Goal: Task Accomplishment & Management: Manage account settings

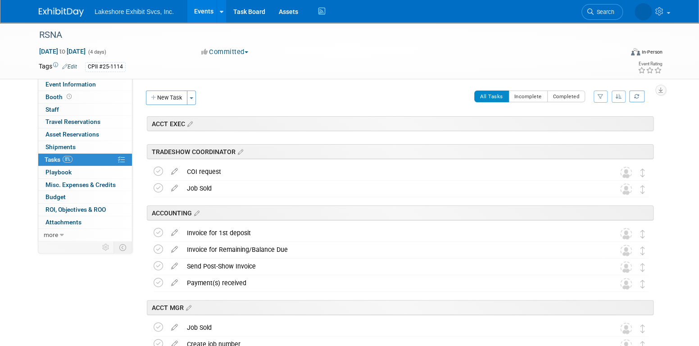
scroll to position [1234, 0]
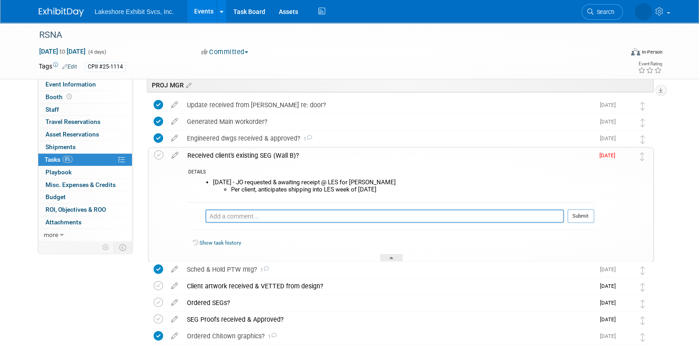
drag, startPoint x: 374, startPoint y: 184, endPoint x: 357, endPoint y: 181, distance: 17.3
click at [374, 184] on li "8.29.25 - JO requested & awaiting receipt @ LES for John R. Per client, anticip…" at bounding box center [403, 186] width 381 height 14
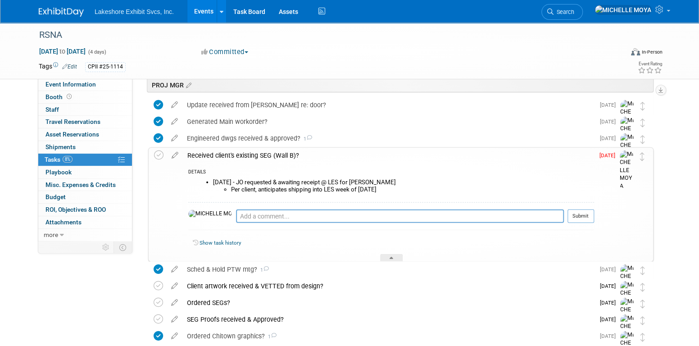
click at [401, 189] on li "Per client, anticipates shipping into LES week of Mon 09/08/25" at bounding box center [412, 189] width 363 height 7
click at [368, 182] on li "8.29.25 - JO requested & awaiting receipt @ LES for John R. Per client, anticip…" at bounding box center [403, 186] width 381 height 14
drag, startPoint x: 355, startPoint y: 185, endPoint x: 340, endPoint y: 187, distance: 15.4
click at [340, 187] on li "Per client, anticipates shipping into LES week of Mon 09/08/25" at bounding box center [412, 189] width 363 height 7
click at [209, 155] on div "Received client's existing SEG (Wall B)?" at bounding box center [388, 155] width 411 height 15
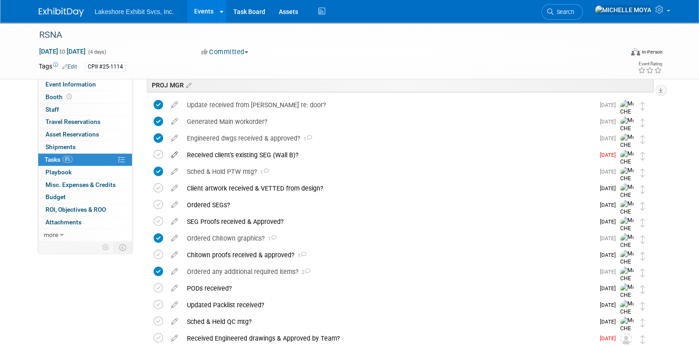
click at [176, 154] on icon at bounding box center [175, 152] width 16 height 11
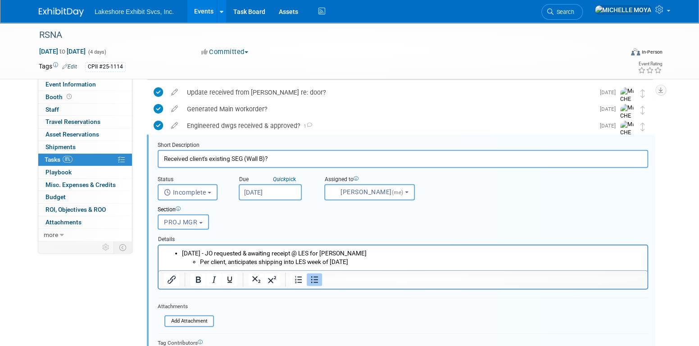
scroll to position [1249, 0]
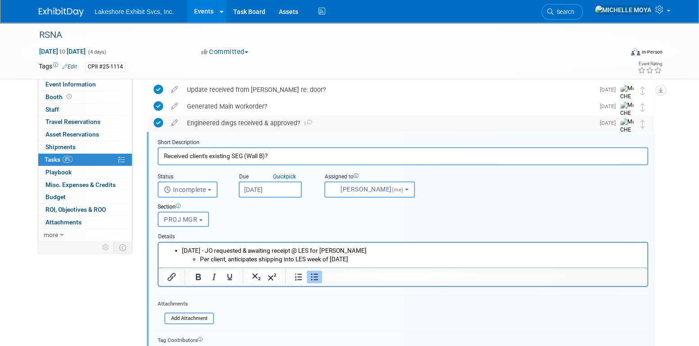
click at [215, 120] on div "Engineered dwgs received & approved? 1" at bounding box center [388, 122] width 412 height 15
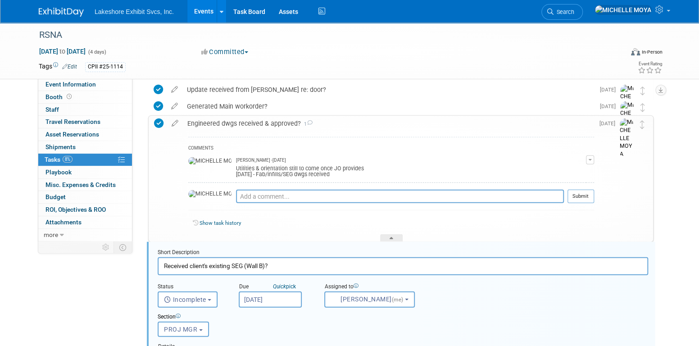
click at [216, 121] on div "Engineered dwgs received & approved? 1" at bounding box center [388, 123] width 411 height 15
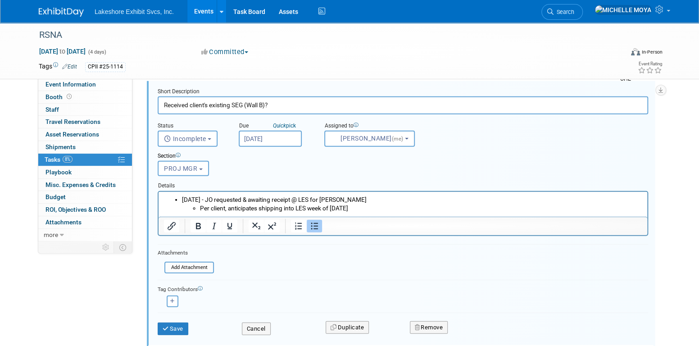
scroll to position [1340, 0]
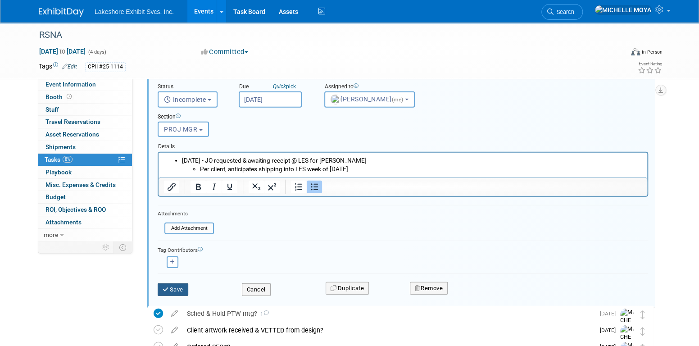
click at [180, 288] on button "Save" at bounding box center [173, 289] width 31 height 13
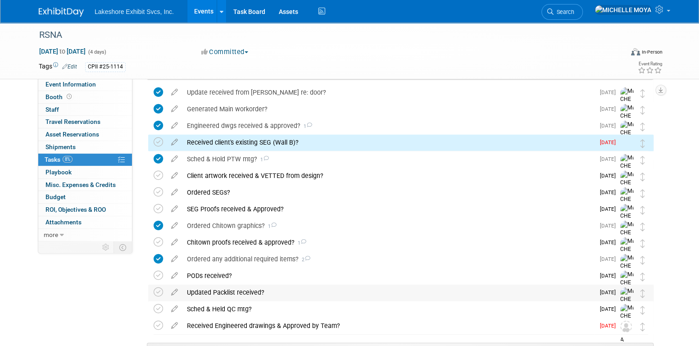
scroll to position [1204, 0]
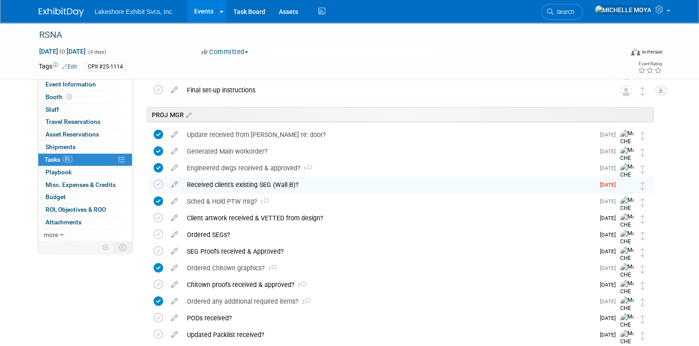
click at [225, 181] on div "Received client's existing SEG (Wall B)?" at bounding box center [388, 184] width 412 height 15
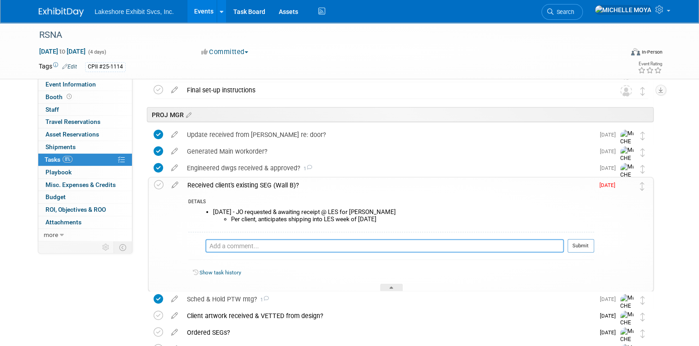
click at [238, 242] on textarea at bounding box center [384, 246] width 359 height 14
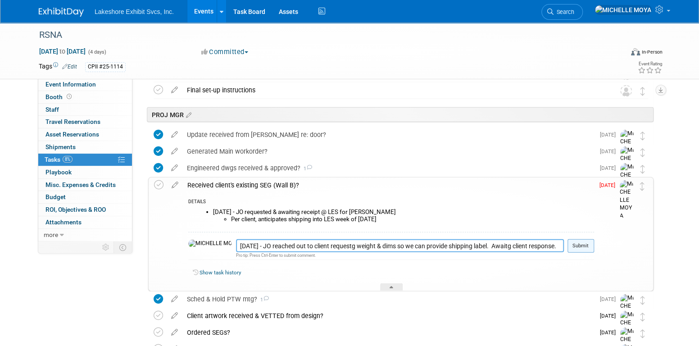
type textarea "9.9.25 - JO reached out to client requestg weight & dims so we can provide ship…"
click at [584, 245] on button "Submit" at bounding box center [581, 246] width 27 height 14
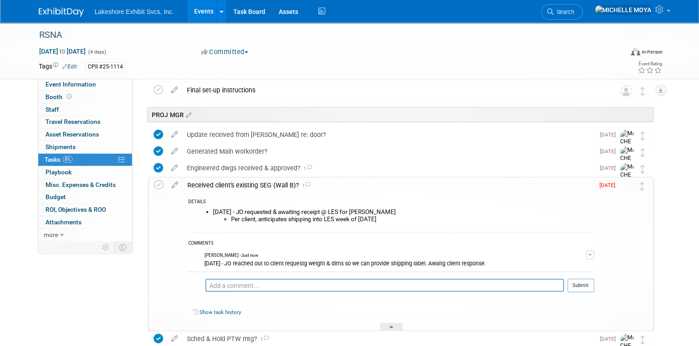
click at [268, 179] on div "Received client's existing SEG (Wall B)? 1" at bounding box center [388, 184] width 411 height 15
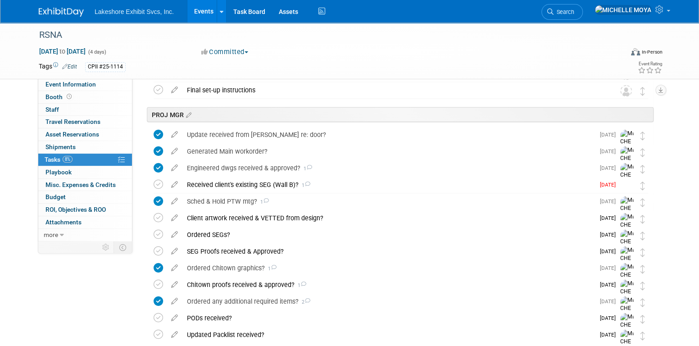
click at [207, 11] on link "Events" at bounding box center [203, 11] width 33 height 23
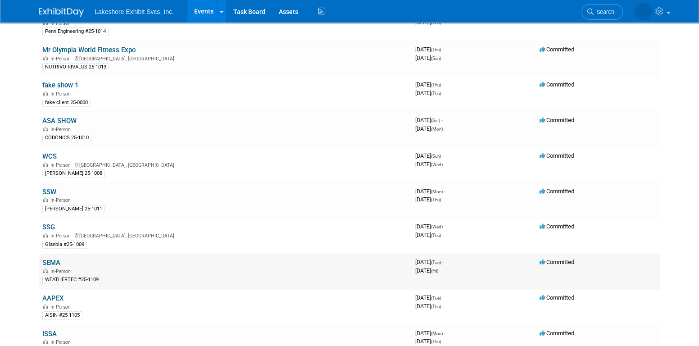
scroll to position [360, 0]
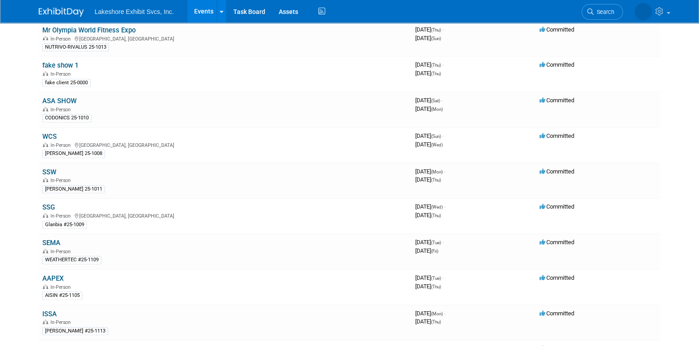
click at [52, 239] on link "SEMA" at bounding box center [51, 243] width 18 height 8
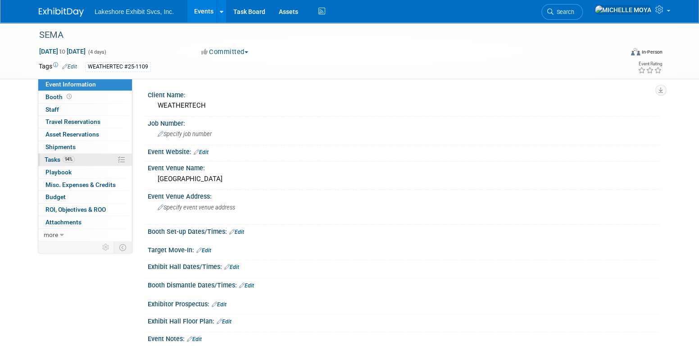
click at [95, 165] on link "94% Tasks 94%" at bounding box center [85, 160] width 94 height 12
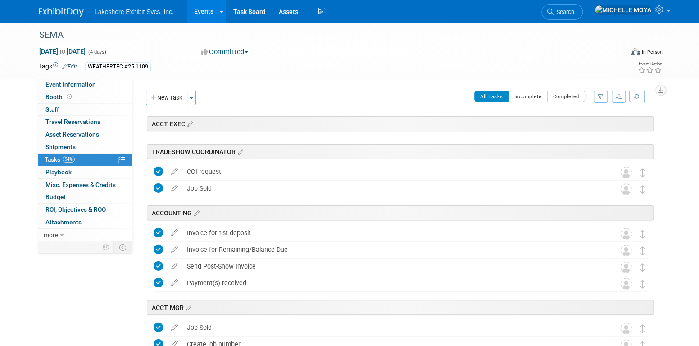
drag, startPoint x: 602, startPoint y: 92, endPoint x: 595, endPoint y: 100, distance: 10.5
click at [601, 92] on button "button" at bounding box center [601, 97] width 14 height 12
click at [567, 124] on select "-- Select Assignee -- All unassigned tasks Assigned to me Amanda Koss Dave Desa…" at bounding box center [563, 125] width 74 height 13
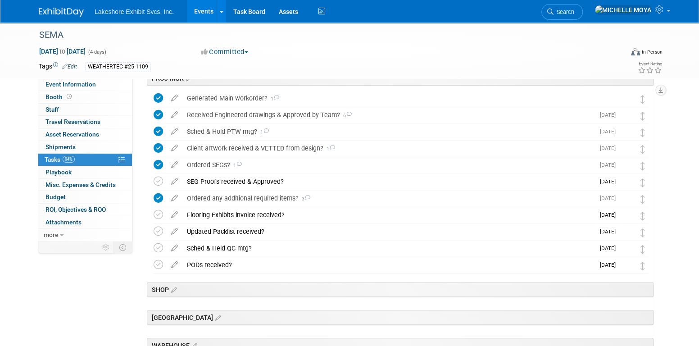
scroll to position [180, 0]
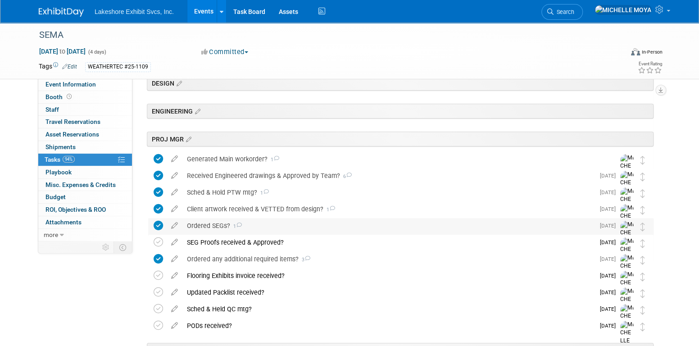
click at [213, 220] on div "Ordered SEGs? 1" at bounding box center [388, 225] width 412 height 15
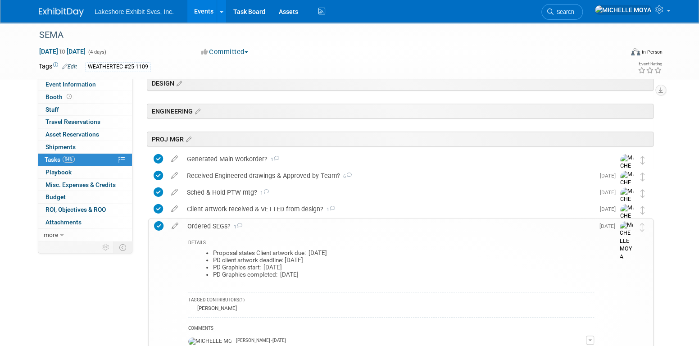
scroll to position [270, 0]
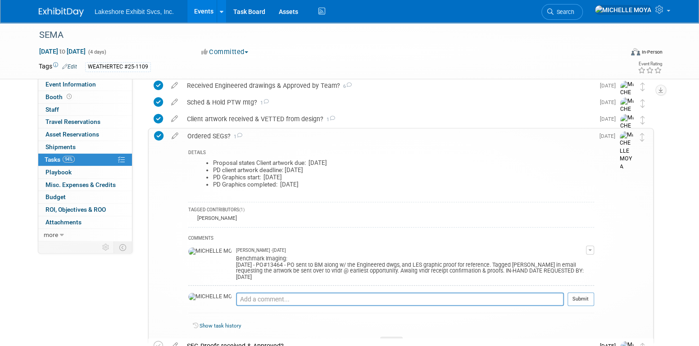
click at [591, 247] on button "button" at bounding box center [590, 249] width 8 height 9
click at [569, 260] on link "Edit Comment" at bounding box center [557, 263] width 71 height 13
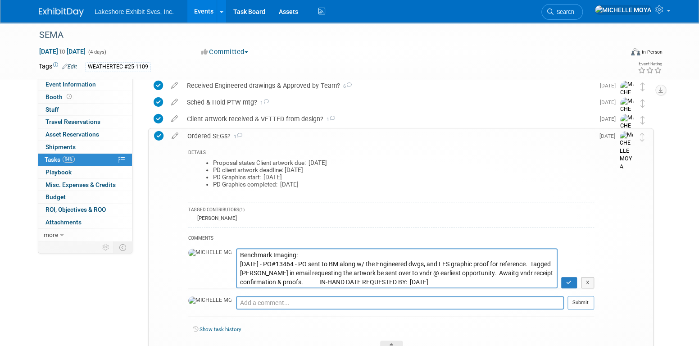
click at [293, 257] on textarea "Benchmark Imaging: 9.08.25 - PO#13464 - PO sent to BM along w/ the Engineered d…" at bounding box center [397, 268] width 322 height 40
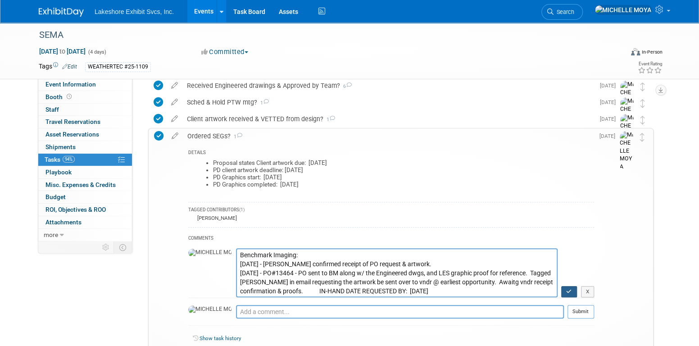
type textarea "Benchmark Imaging: 9.09.25 - Kaitlyn confirmed receipt of PO request & artwork.…"
click at [567, 289] on button "button" at bounding box center [569, 292] width 16 height 12
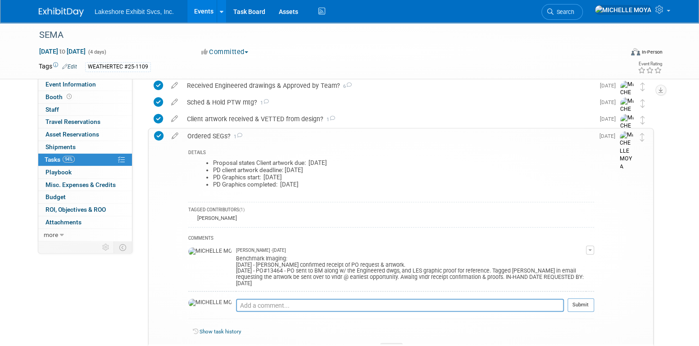
click at [217, 135] on div "Ordered SEGs? 1" at bounding box center [388, 135] width 411 height 15
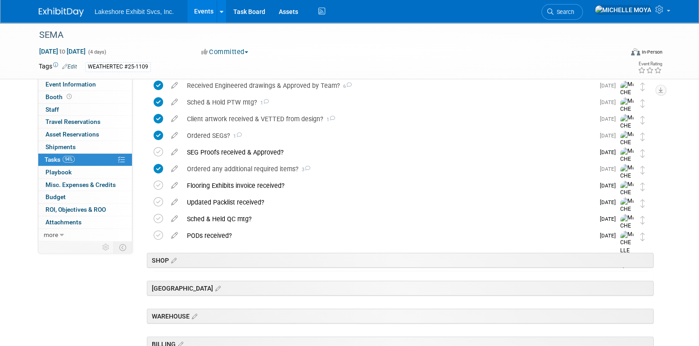
click at [198, 14] on link "Events" at bounding box center [203, 11] width 33 height 23
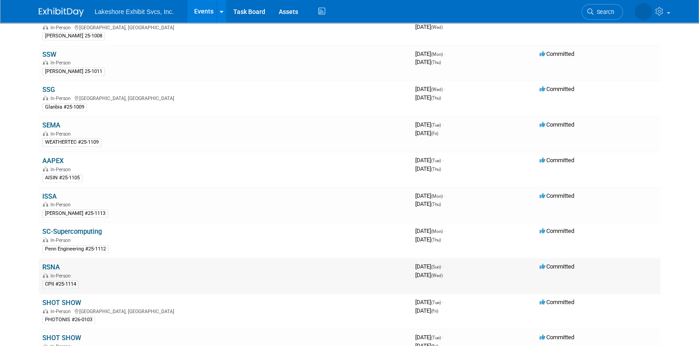
scroll to position [540, 0]
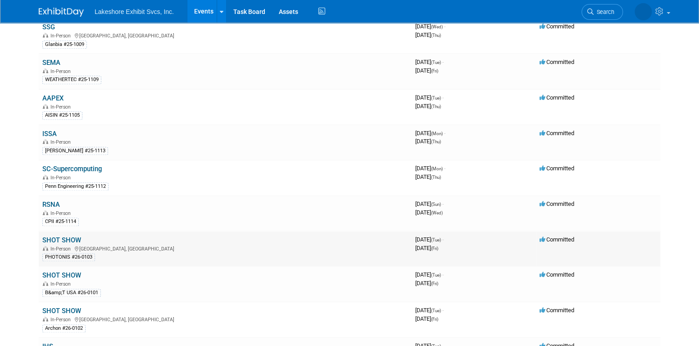
click at [71, 236] on link "SHOT SHOW" at bounding box center [61, 240] width 39 height 8
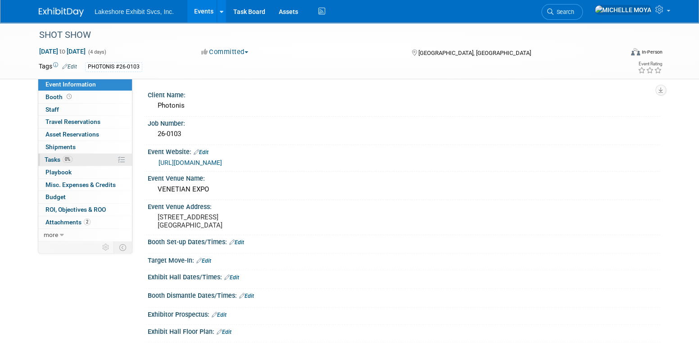
click at [89, 158] on link "0% Tasks 0%" at bounding box center [85, 160] width 94 height 12
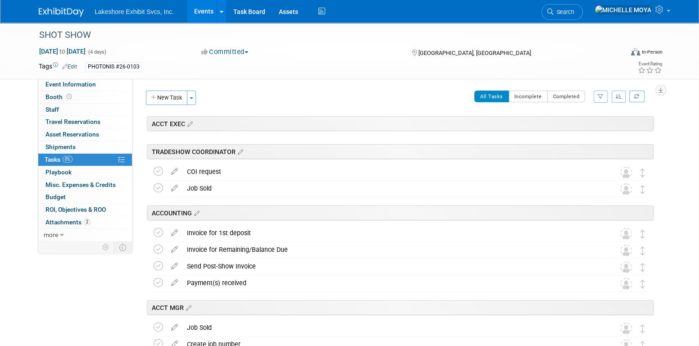
click at [599, 99] on button "button" at bounding box center [601, 97] width 14 height 12
click at [568, 125] on select "-- Select Assignee -- All unassigned tasks Assigned to me Amanda Koss Dave Desa…" at bounding box center [563, 125] width 74 height 13
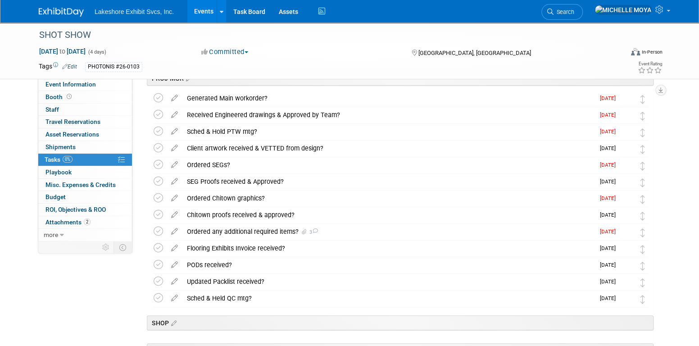
scroll to position [225, 0]
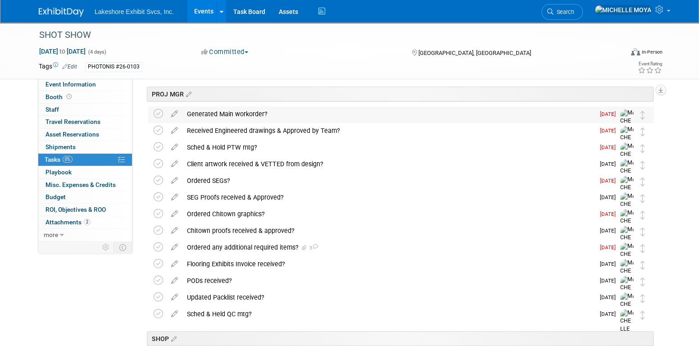
click at [245, 113] on div "Generated Main workorder?" at bounding box center [388, 113] width 412 height 15
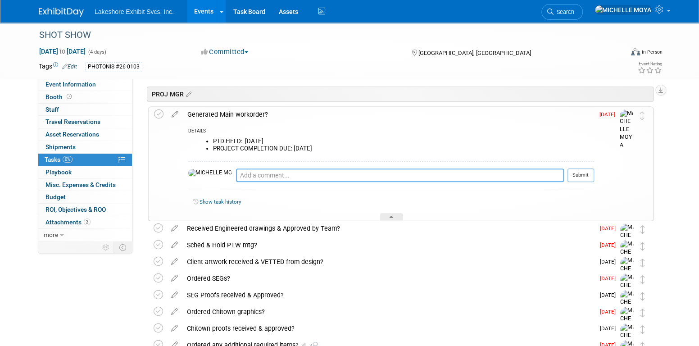
click at [250, 177] on textarea at bounding box center [400, 175] width 328 height 14
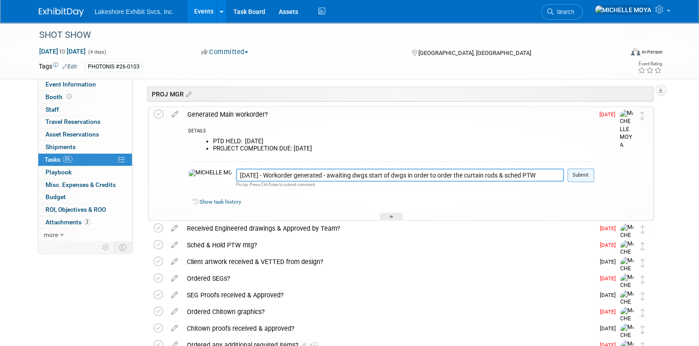
type textarea "8.25.25 - Workorder generated - awaiting dwgs start of dwgs in order to order t…"
click at [577, 171] on button "Submit" at bounding box center [581, 175] width 27 height 14
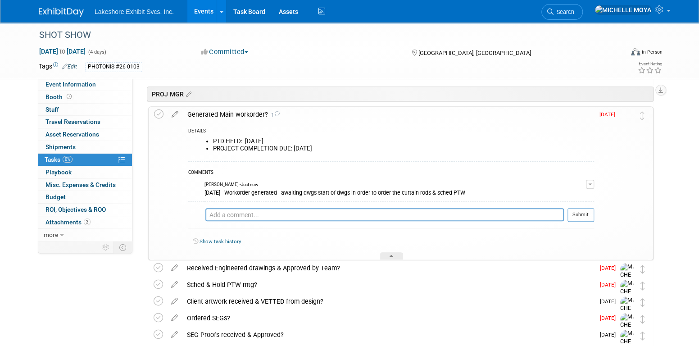
click at [227, 112] on div "Generated Main workorder? 1" at bounding box center [388, 114] width 411 height 15
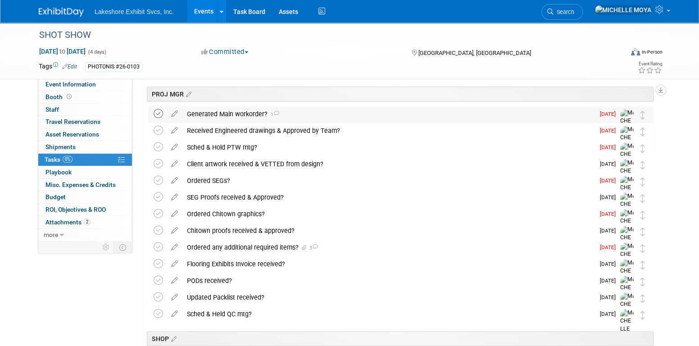
click at [158, 113] on icon at bounding box center [158, 113] width 9 height 9
click at [218, 113] on div "Generated Main workorder? 1" at bounding box center [388, 113] width 412 height 15
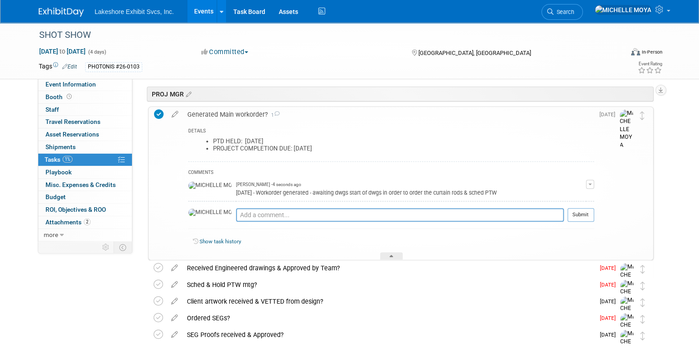
click at [588, 183] on span "button" at bounding box center [590, 184] width 4 height 2
click at [570, 194] on link "Edit Comment" at bounding box center [557, 197] width 71 height 13
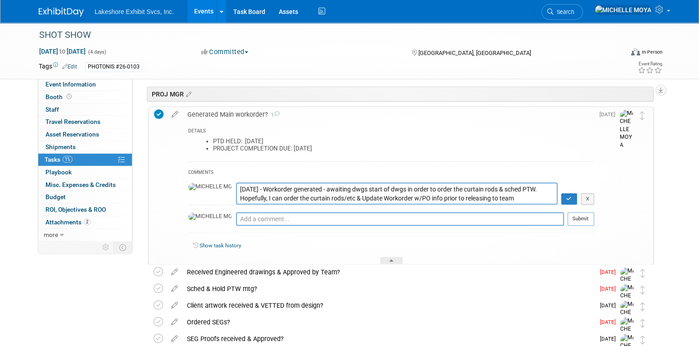
click at [299, 189] on textarea "8.25.25 - Workorder generated - awaiting dwgs start of dwgs in order to order t…" at bounding box center [397, 193] width 322 height 22
type textarea "[DATE] - Workorder generated - awaiting dwgs start of dwgs in order to order th…"
click at [567, 200] on button "button" at bounding box center [569, 199] width 16 height 12
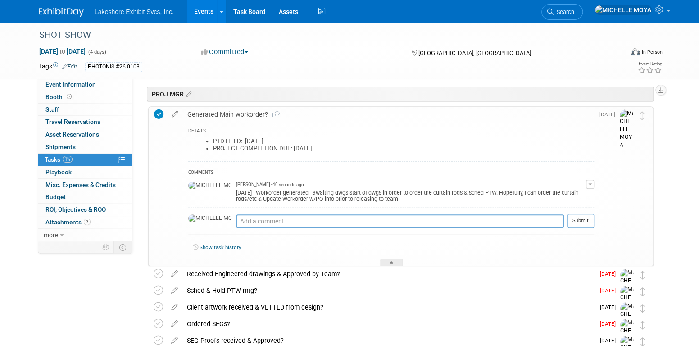
click at [204, 112] on div "Generated Main workorder? 1" at bounding box center [388, 114] width 411 height 15
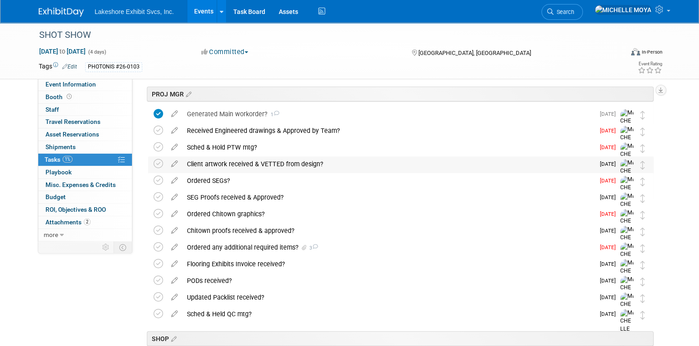
click at [232, 163] on div "Client artwork received & VETTED from design?" at bounding box center [388, 163] width 412 height 15
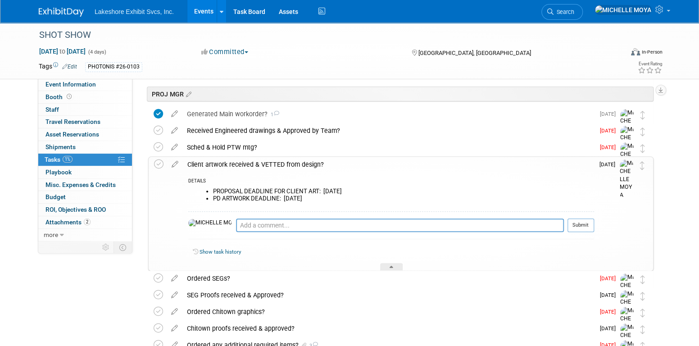
click at [233, 163] on div "Client artwork received & VETTED from design?" at bounding box center [388, 164] width 411 height 15
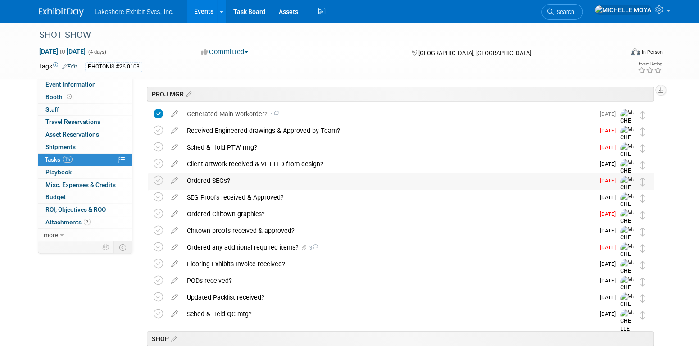
click at [224, 177] on div "Ordered SEGs?" at bounding box center [388, 180] width 412 height 15
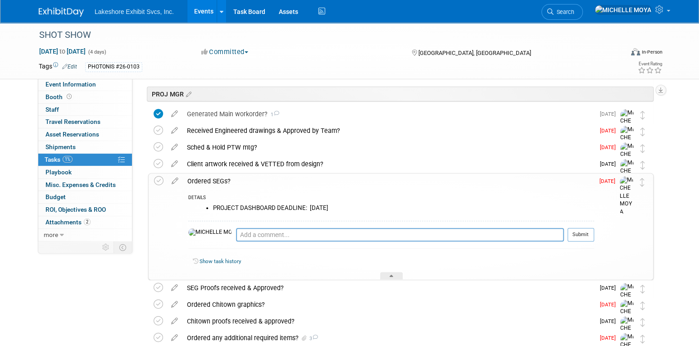
click at [223, 178] on div "Ordered SEGs?" at bounding box center [388, 180] width 411 height 15
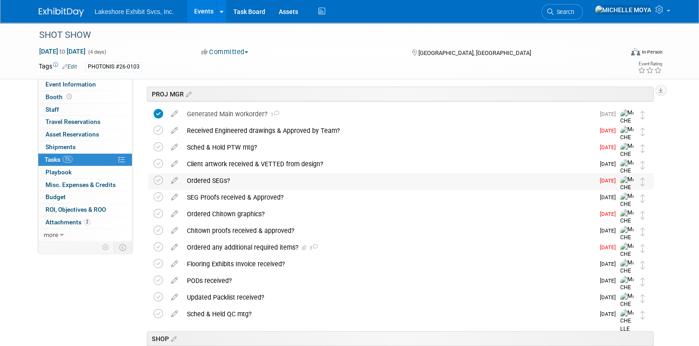
click at [213, 177] on div "Ordered SEGs?" at bounding box center [388, 180] width 412 height 15
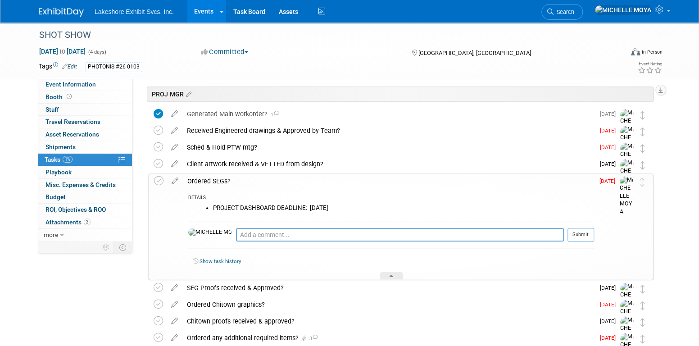
click at [214, 177] on div "Ordered SEGs?" at bounding box center [388, 180] width 411 height 15
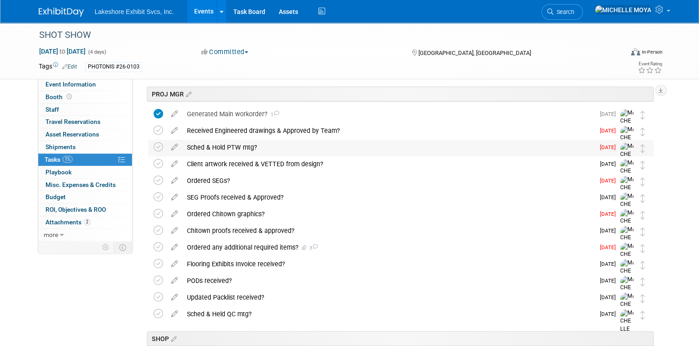
click at [231, 145] on div "Sched & Hold PTW mtg?" at bounding box center [388, 147] width 412 height 15
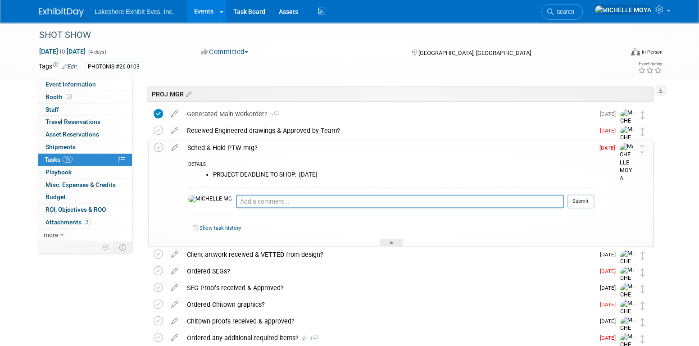
click at [231, 145] on div "Sched & Hold PTW mtg?" at bounding box center [388, 147] width 411 height 15
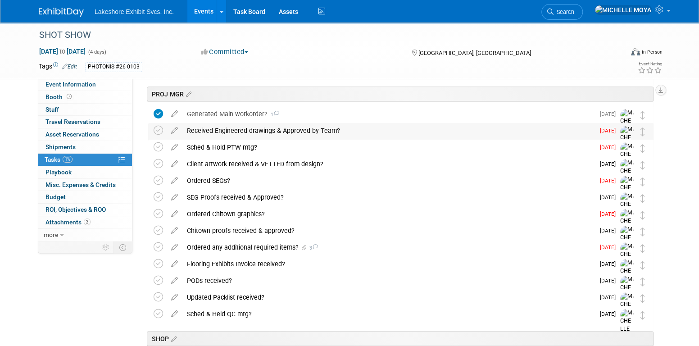
click at [237, 128] on div "Received Engineered drawings & Approved by Team?" at bounding box center [388, 130] width 412 height 15
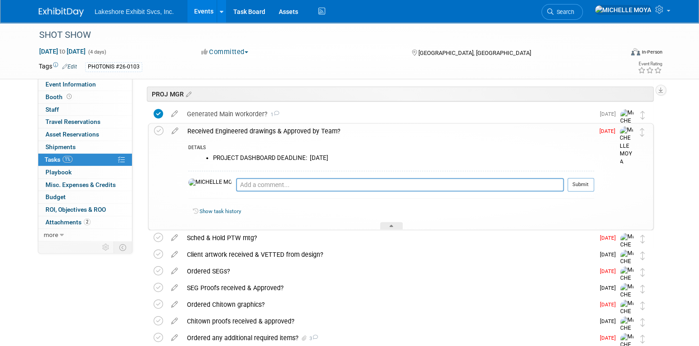
click at [300, 130] on div "Received Engineered drawings & Approved by Team?" at bounding box center [388, 130] width 411 height 15
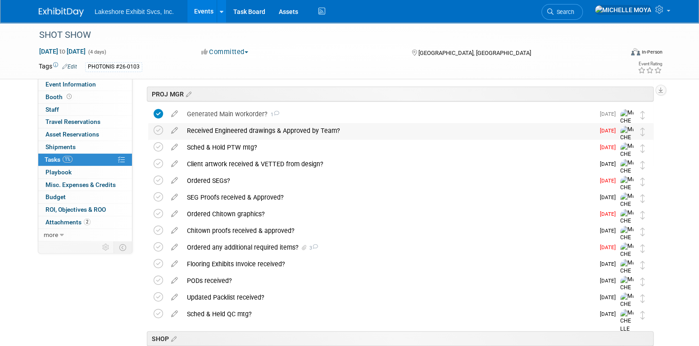
click at [248, 131] on div "Received Engineered drawings & Approved by Team?" at bounding box center [388, 130] width 412 height 15
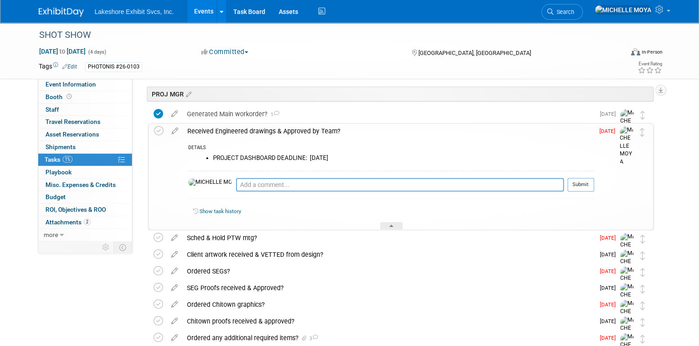
click at [248, 127] on div "Received Engineered drawings & Approved by Team?" at bounding box center [388, 130] width 411 height 15
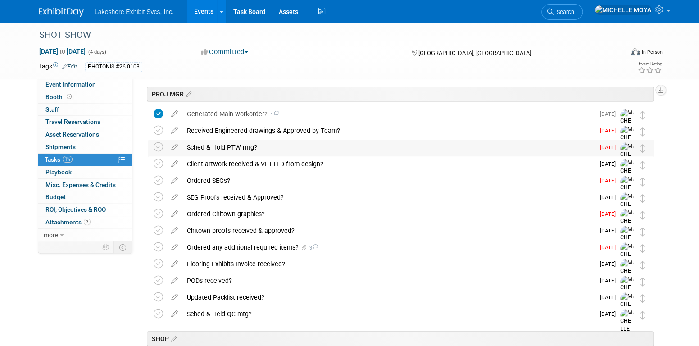
click at [244, 147] on div "Sched & Hold PTW mtg?" at bounding box center [388, 147] width 412 height 15
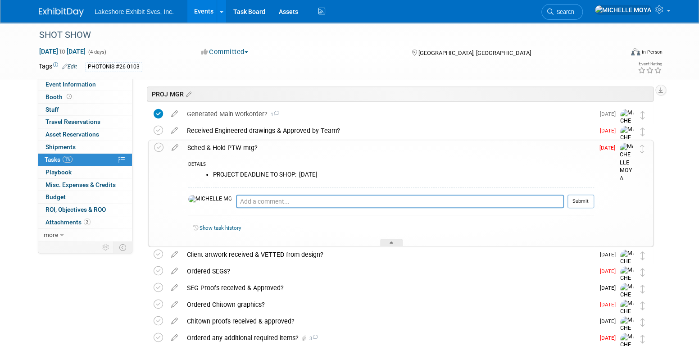
click at [244, 147] on div "Sched & Hold PTW mtg?" at bounding box center [388, 147] width 411 height 15
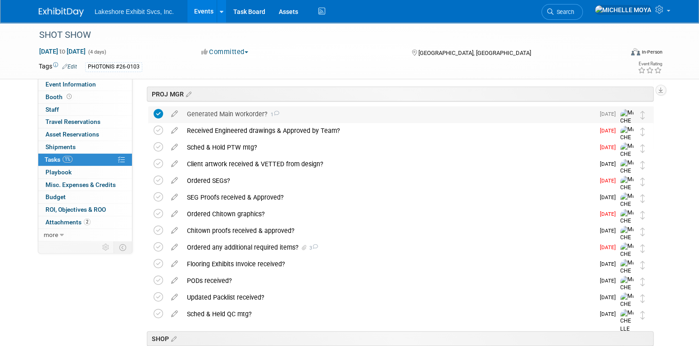
click at [245, 112] on div "Generated Main workorder? 1" at bounding box center [388, 113] width 412 height 15
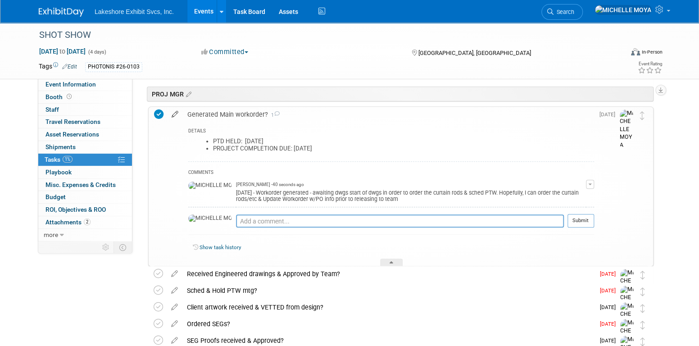
click at [177, 112] on icon at bounding box center [175, 112] width 16 height 11
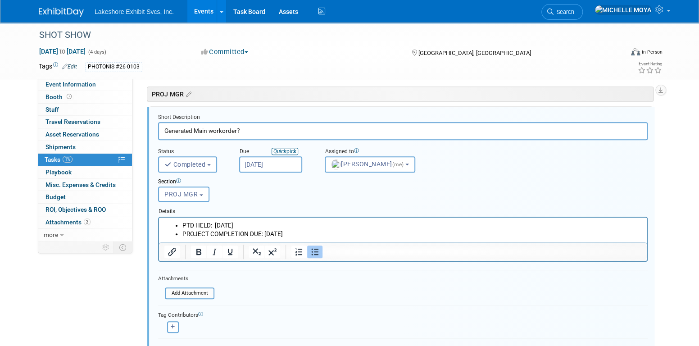
scroll to position [200, 0]
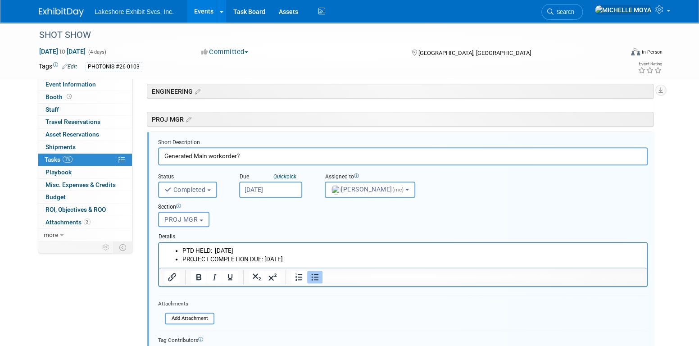
drag, startPoint x: 310, startPoint y: 256, endPoint x: 265, endPoint y: 259, distance: 44.7
click at [265, 259] on li "PROJECT COMPLETION DUE: [DATE]" at bounding box center [411, 258] width 459 height 9
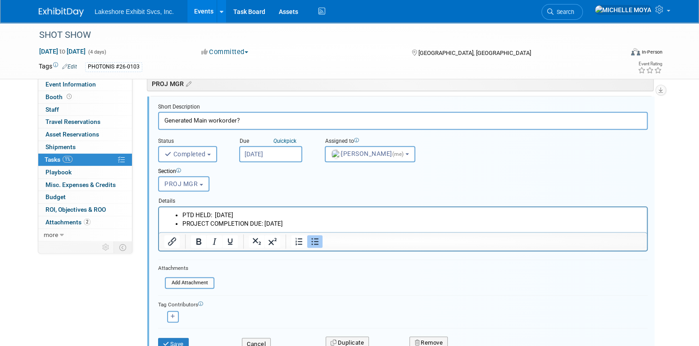
scroll to position [290, 0]
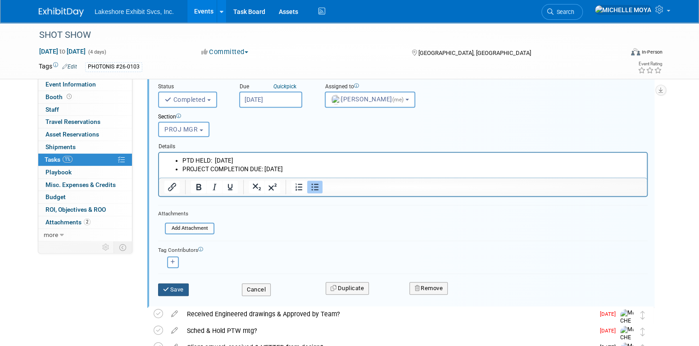
click at [176, 290] on button "Save" at bounding box center [173, 289] width 31 height 13
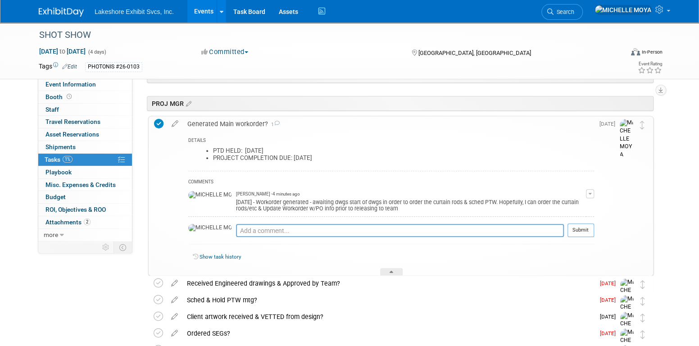
scroll to position [200, 0]
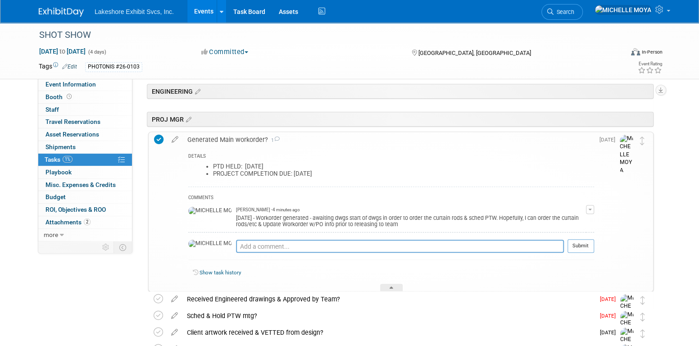
click at [232, 137] on div "Generated Main workorder? 1" at bounding box center [388, 139] width 411 height 15
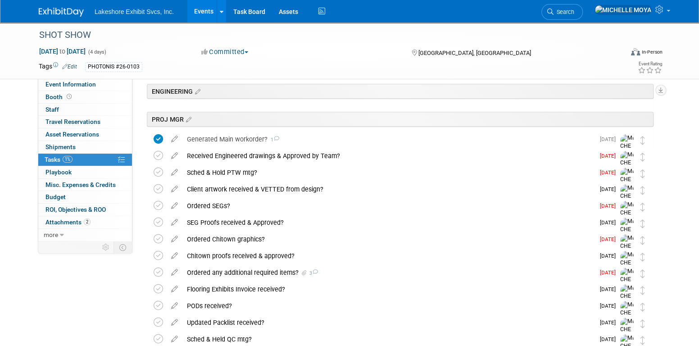
click at [232, 137] on div "Generated Main workorder? 1" at bounding box center [388, 139] width 412 height 15
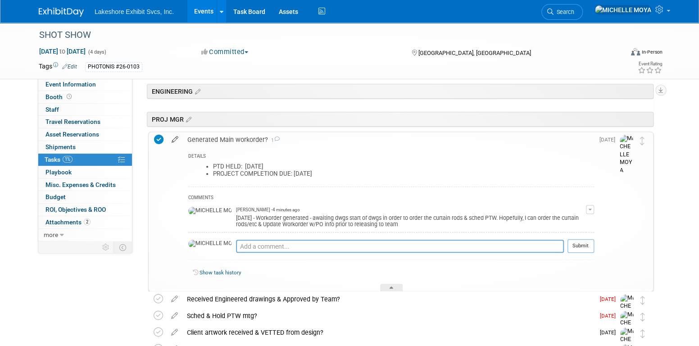
click at [177, 138] on icon at bounding box center [175, 137] width 16 height 11
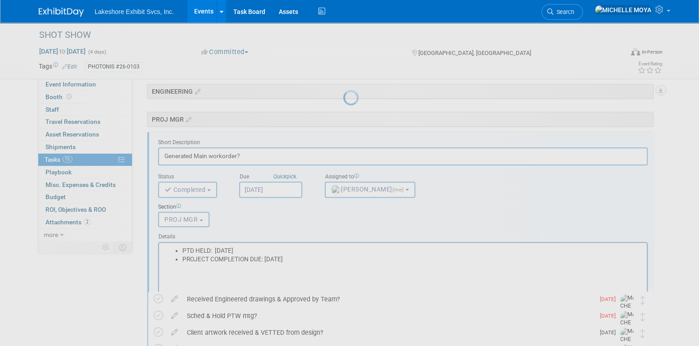
scroll to position [0, 0]
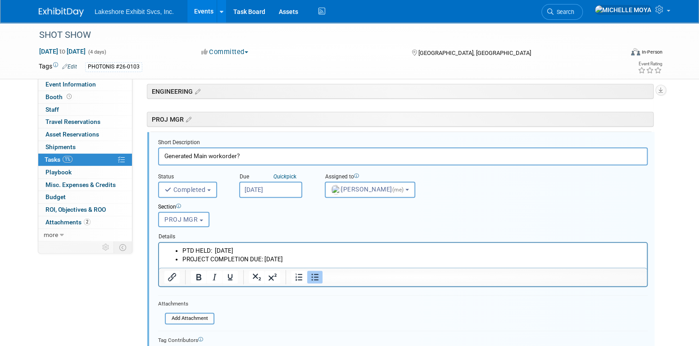
click at [300, 248] on li "PTD HELD: [DATE]" at bounding box center [411, 250] width 459 height 9
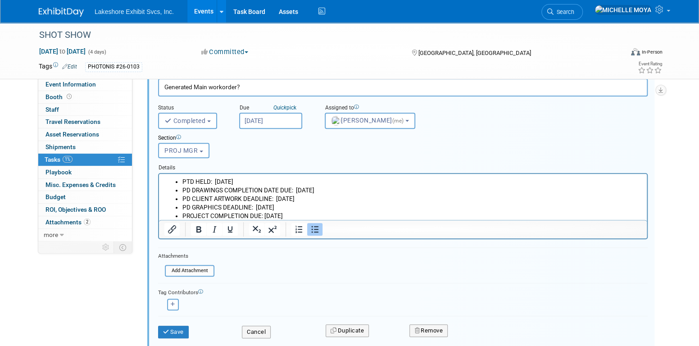
scroll to position [290, 0]
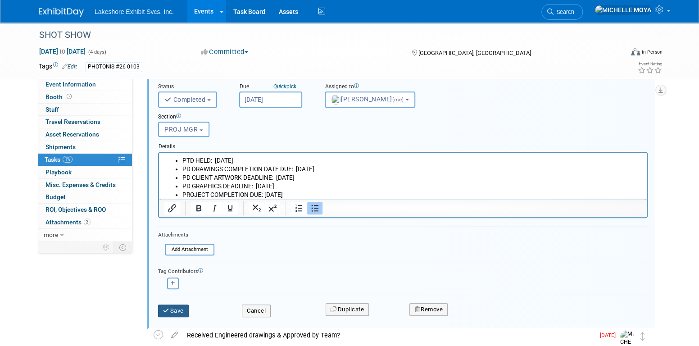
click at [179, 306] on button "Save" at bounding box center [173, 310] width 31 height 13
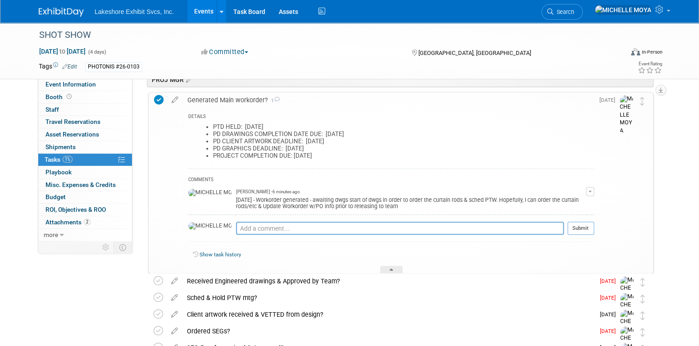
scroll to position [200, 0]
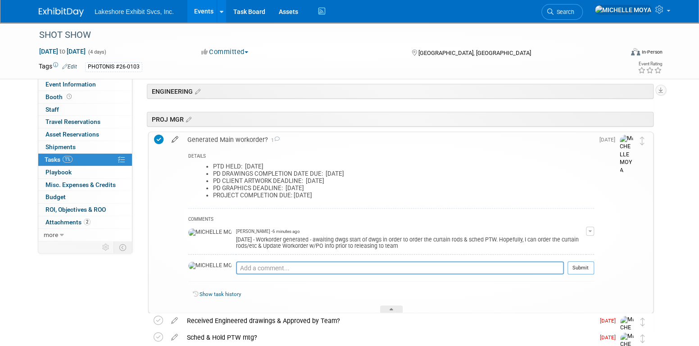
click at [176, 138] on icon at bounding box center [175, 137] width 16 height 11
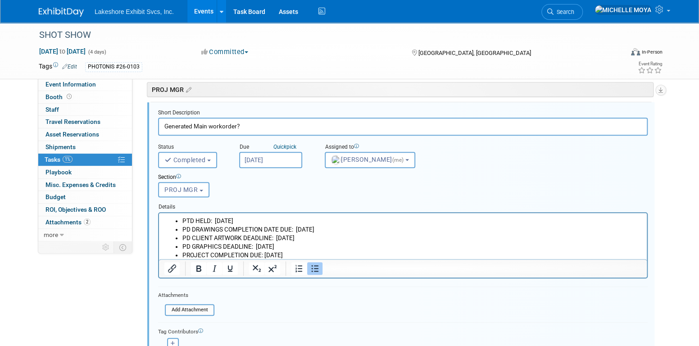
scroll to position [290, 0]
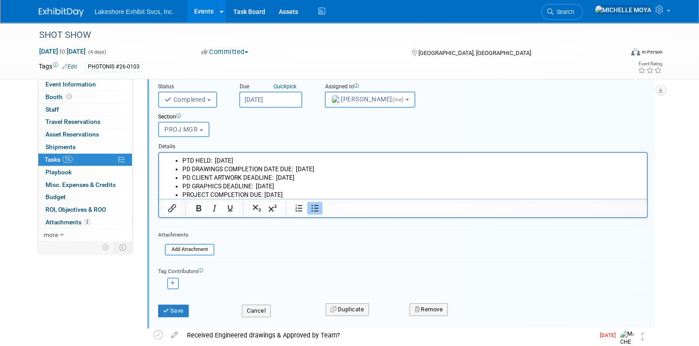
click at [336, 195] on li "PROJECT COMPLETION DUE: [DATE]" at bounding box center [411, 194] width 459 height 9
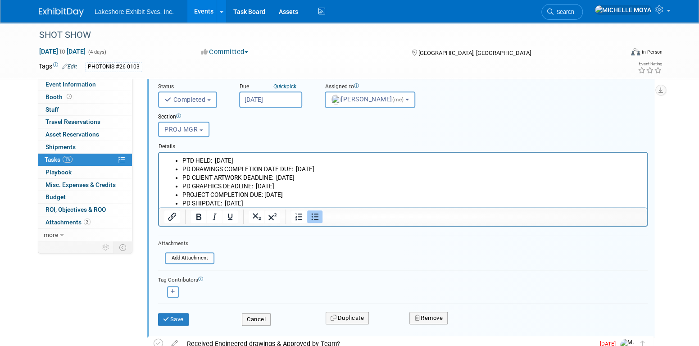
drag, startPoint x: 294, startPoint y: 202, endPoint x: 176, endPoint y: 159, distance: 125.3
click at [176, 159] on ul "PTD HELD: THURS 8/14/25 PD DRAWINGS COMPLETION DATE DUE: MON 11/24/25 PD CLIENT…" at bounding box center [402, 181] width 477 height 51
copy ul "PTD HELD: THURS 8/14/25 PD DRAWINGS COMPLETION DATE DUE: MON 11/24/25 PD CLIENT…"
click at [177, 314] on button "Save" at bounding box center [173, 319] width 31 height 13
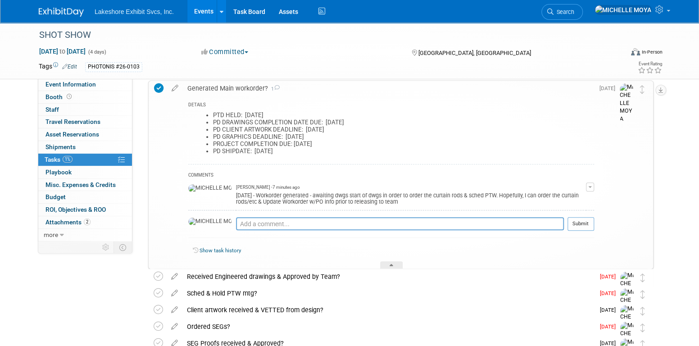
scroll to position [200, 0]
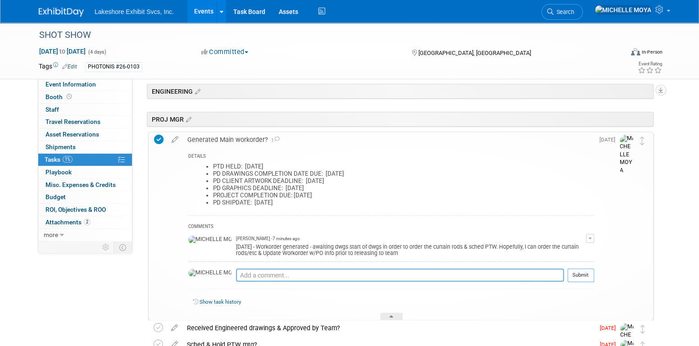
click at [208, 137] on div "Generated Main workorder? 1" at bounding box center [388, 139] width 411 height 15
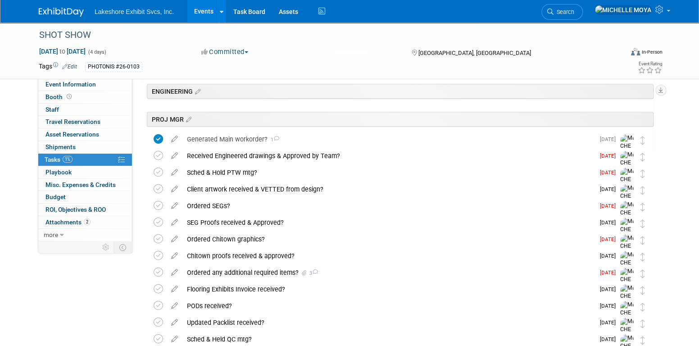
click at [204, 9] on link "Events" at bounding box center [203, 11] width 33 height 23
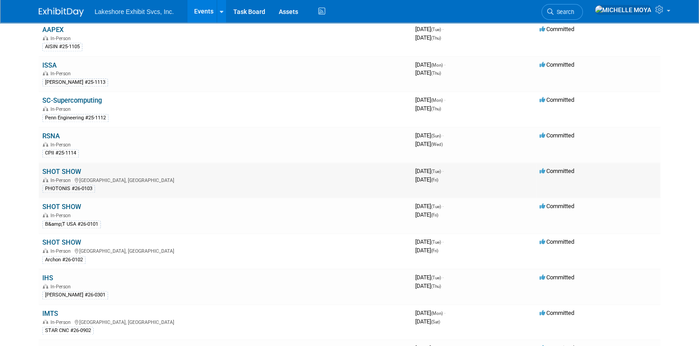
scroll to position [631, 0]
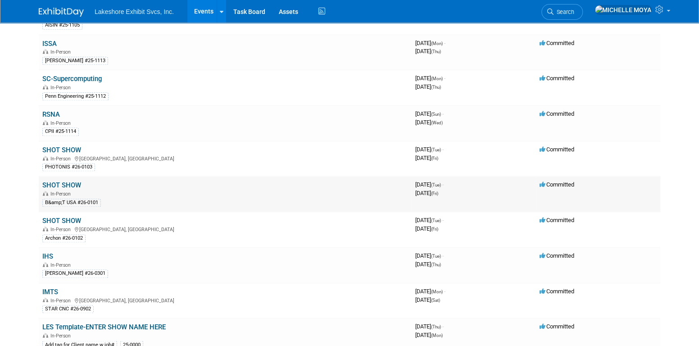
click at [66, 181] on link "SHOT SHOW" at bounding box center [61, 185] width 39 height 8
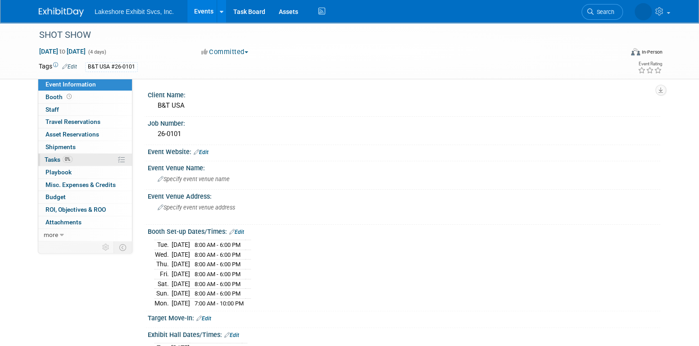
click at [74, 157] on link "0% Tasks 0%" at bounding box center [85, 160] width 94 height 12
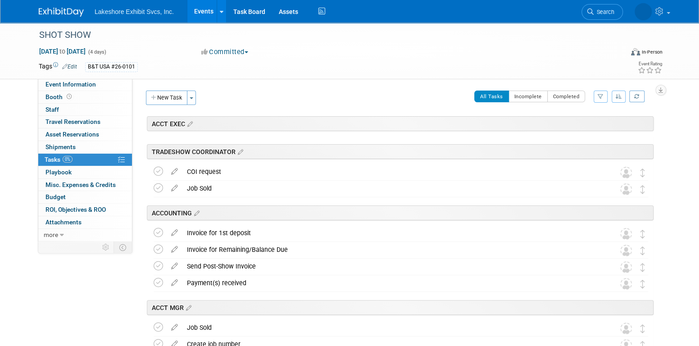
click at [604, 93] on button "button" at bounding box center [601, 97] width 14 height 12
click at [585, 126] on select "-- Select Assignee -- All unassigned tasks Assigned to me [PERSON_NAME] [PERSON…" at bounding box center [563, 125] width 74 height 13
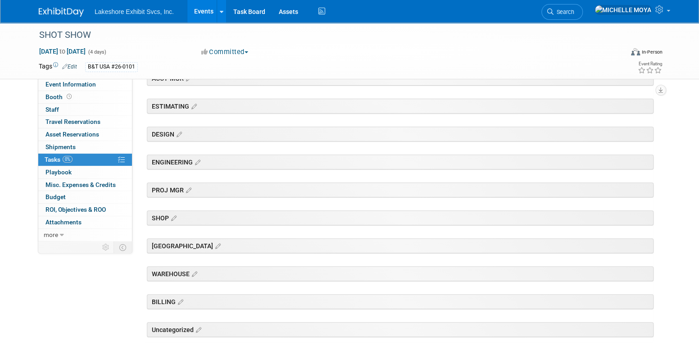
scroll to position [135, 0]
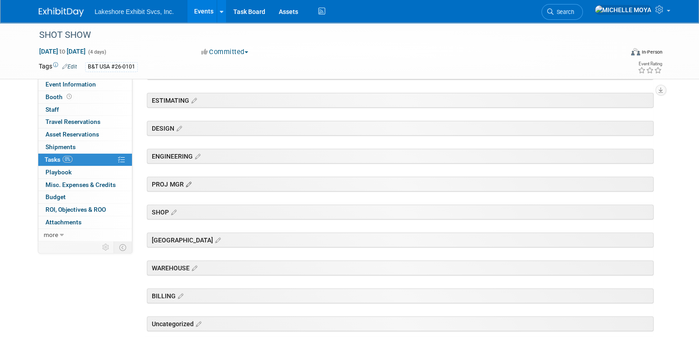
click at [189, 183] on icon at bounding box center [188, 185] width 8 height 8
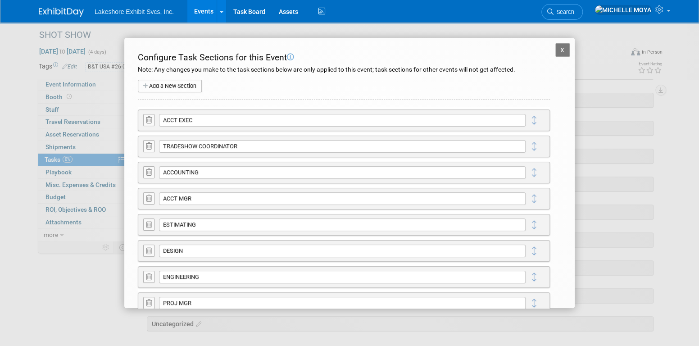
click at [555, 51] on button "X" at bounding box center [562, 50] width 14 height 14
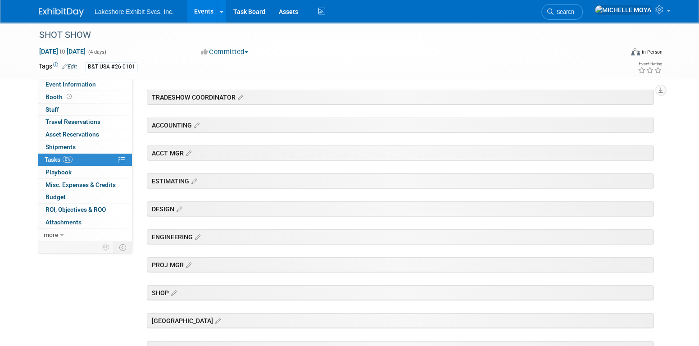
scroll to position [0, 0]
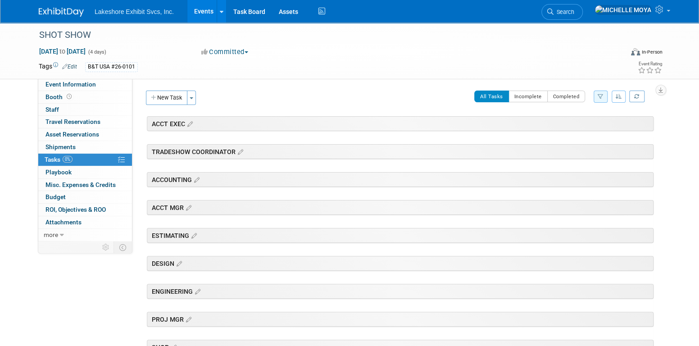
click at [603, 94] on icon "button" at bounding box center [601, 96] width 6 height 5
click at [580, 128] on select "-- Select Assignee -- All unassigned tasks Assigned to me Amanda Koss Dave Desa…" at bounding box center [563, 125] width 74 height 13
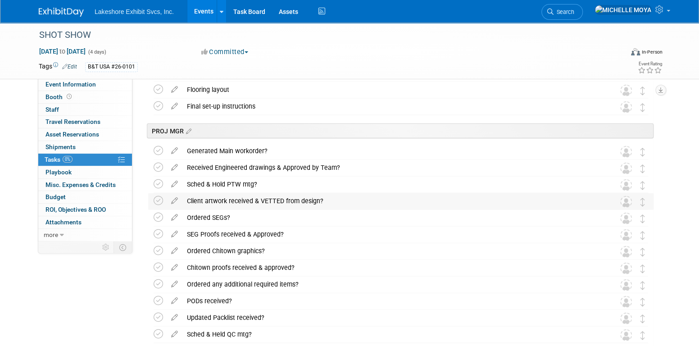
scroll to position [1216, 0]
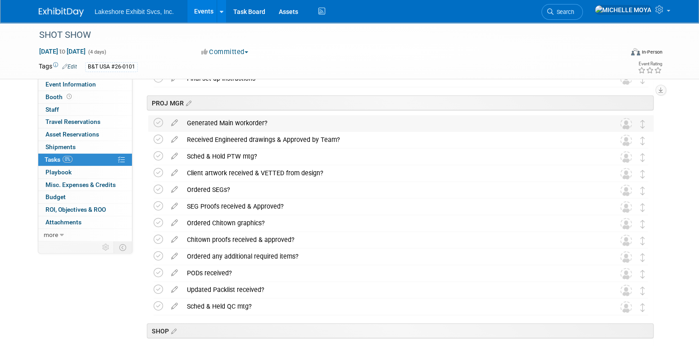
click at [230, 119] on div "Generated Main workorder?" at bounding box center [392, 122] width 420 height 15
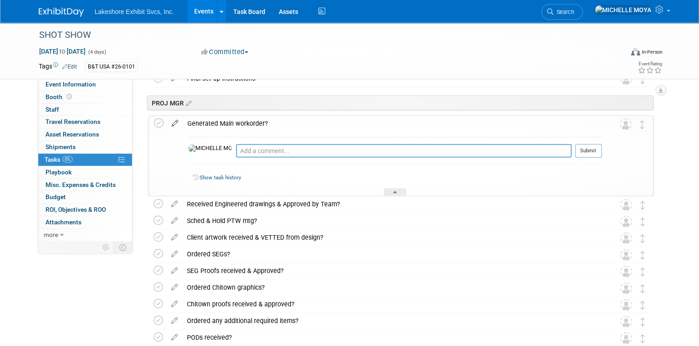
click at [178, 124] on icon at bounding box center [175, 121] width 16 height 11
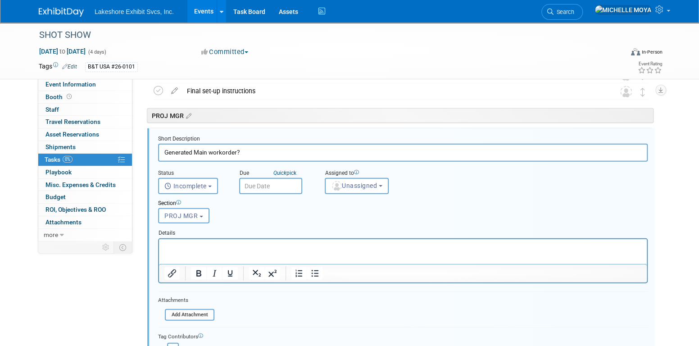
scroll to position [1199, 0]
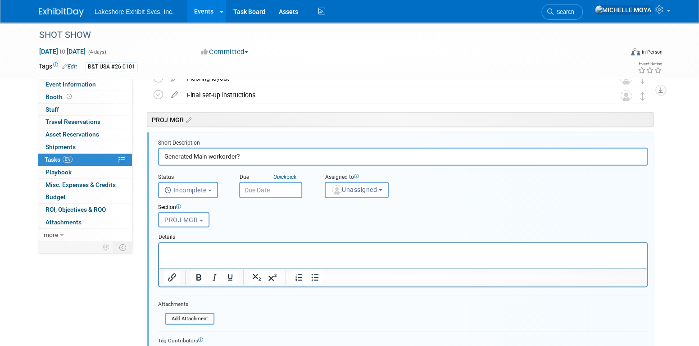
click at [234, 247] on p "Rich Text Area. Press ALT-0 for help." at bounding box center [402, 250] width 477 height 9
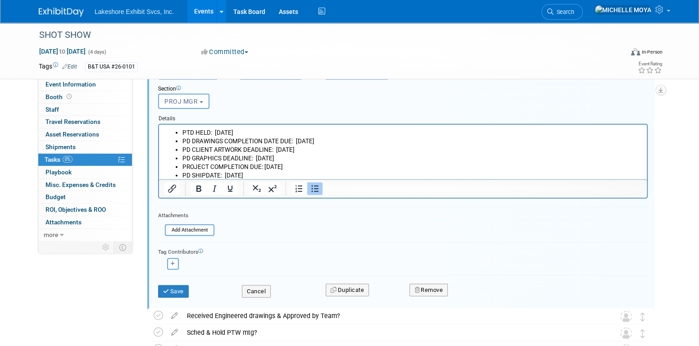
scroll to position [1335, 0]
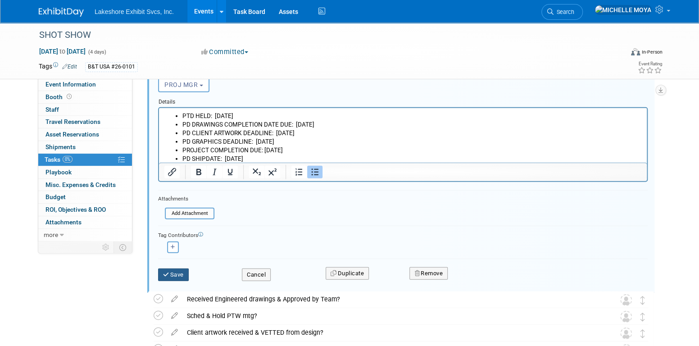
click at [181, 269] on button "Save" at bounding box center [173, 274] width 31 height 13
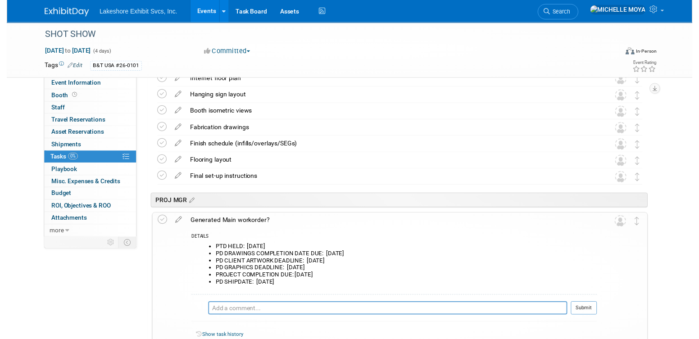
scroll to position [1109, 0]
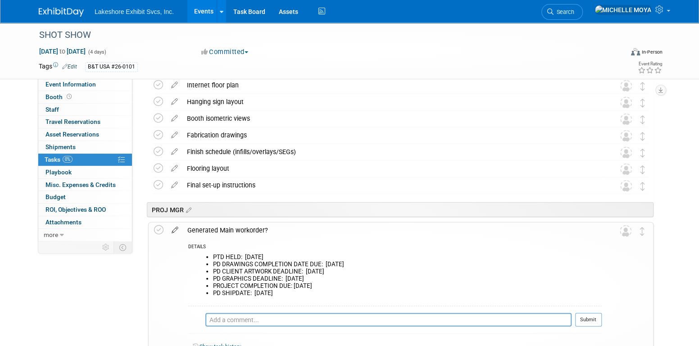
click at [175, 229] on icon at bounding box center [175, 228] width 16 height 11
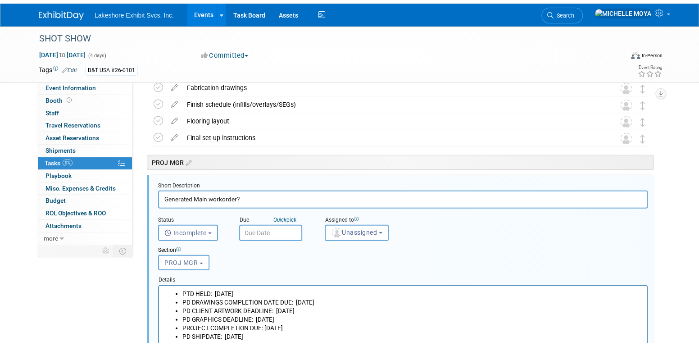
scroll to position [1199, 0]
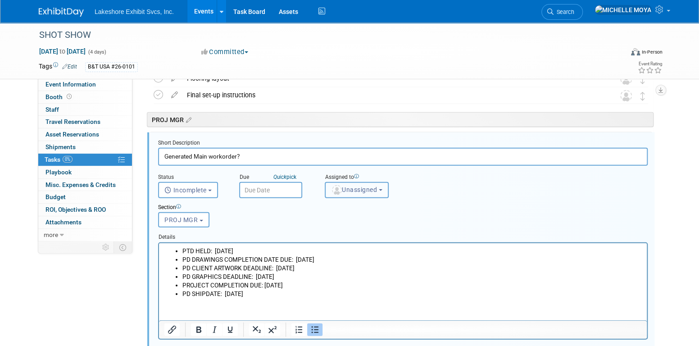
click at [347, 188] on span "Unassigned" at bounding box center [354, 189] width 46 height 7
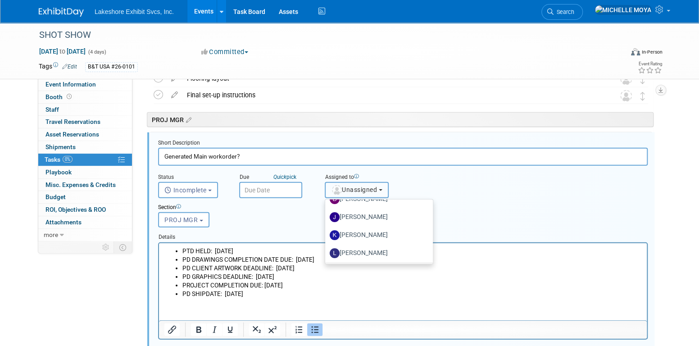
scroll to position [158, 0]
click at [377, 214] on label "MICHELLE MOYA (me)" at bounding box center [377, 217] width 94 height 14
click at [327, 214] on input "MICHELLE MOYA (me)" at bounding box center [324, 216] width 6 height 6
select select "06370d63-ce01-410c-be22-fd43021185b5"
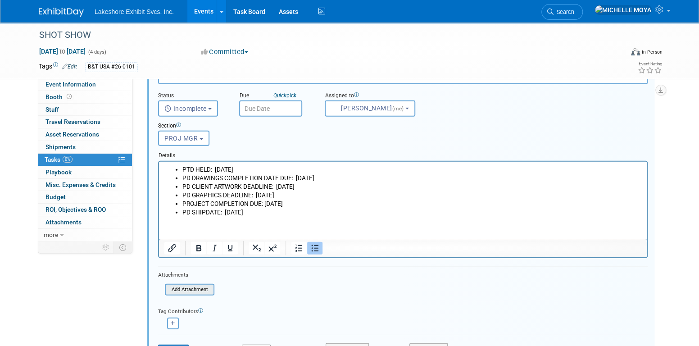
scroll to position [1290, 0]
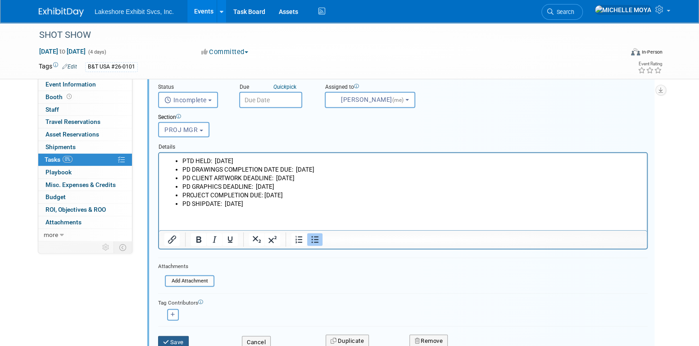
drag, startPoint x: 175, startPoint y: 339, endPoint x: 178, endPoint y: 334, distance: 6.3
click at [175, 338] on button "Save" at bounding box center [173, 342] width 31 height 13
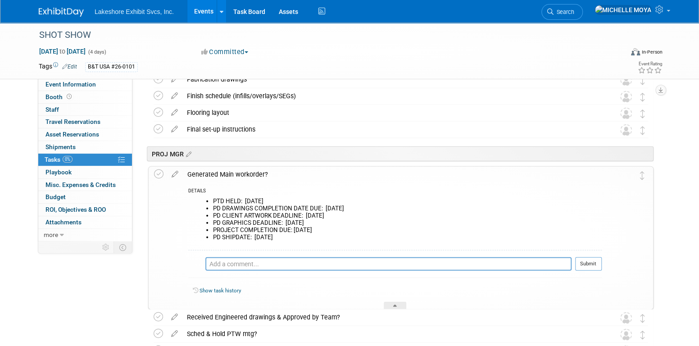
scroll to position [1154, 0]
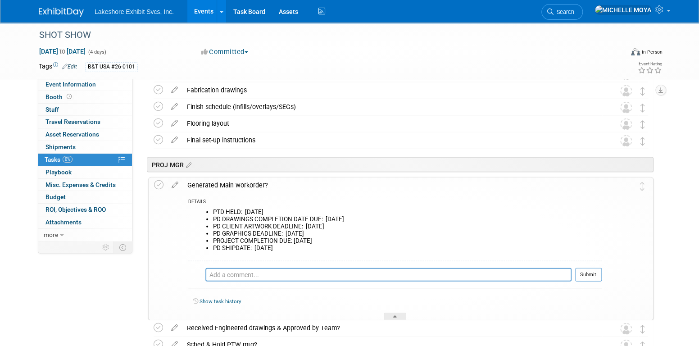
click at [223, 179] on div "Generated Main workorder?" at bounding box center [392, 184] width 419 height 15
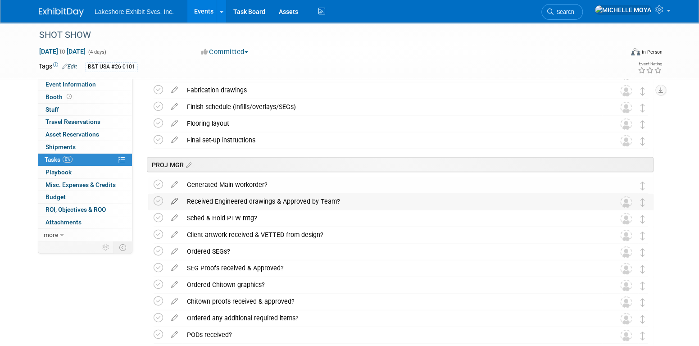
click at [175, 199] on icon at bounding box center [175, 199] width 16 height 11
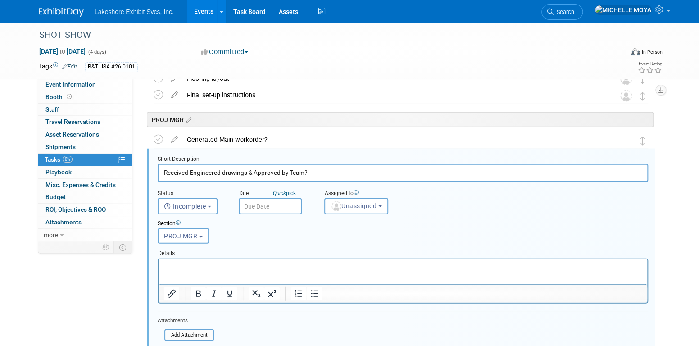
scroll to position [1216, 0]
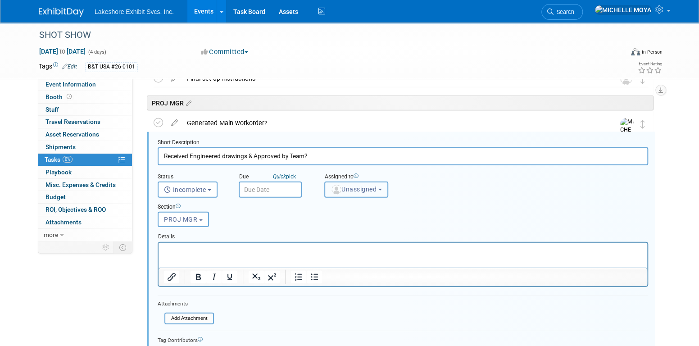
drag, startPoint x: 340, startPoint y: 194, endPoint x: 353, endPoint y: 210, distance: 20.8
click at [340, 194] on button "Unassigned" at bounding box center [356, 190] width 64 height 16
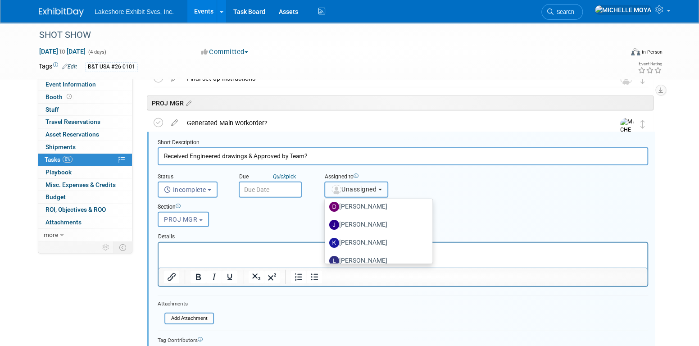
scroll to position [158, 0]
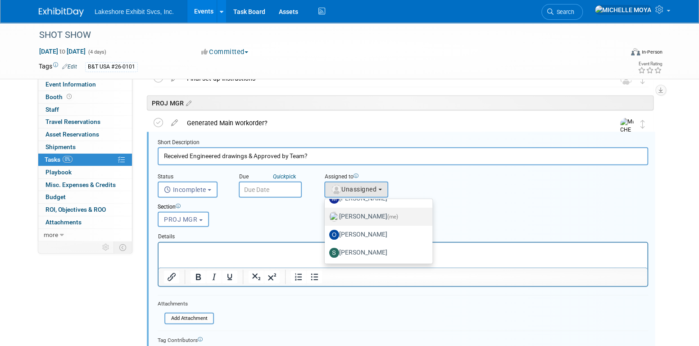
click at [368, 215] on label "MICHELLE MOYA (me)" at bounding box center [376, 216] width 94 height 14
click at [326, 215] on input "MICHELLE MOYA (me)" at bounding box center [323, 216] width 6 height 6
select select "06370d63-ce01-410c-be22-fd43021185b5"
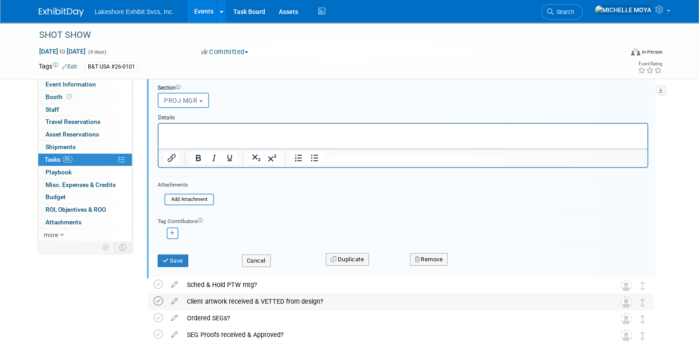
scroll to position [1351, 0]
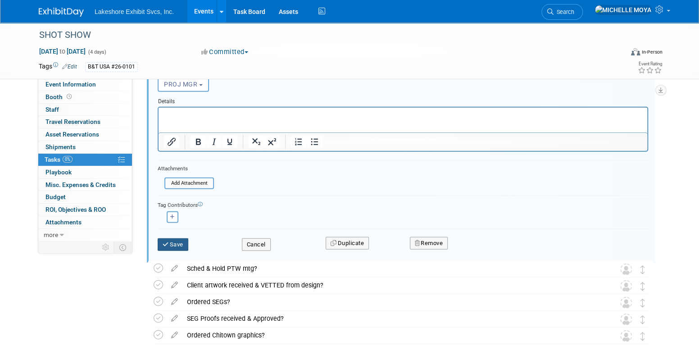
click at [173, 242] on button "Save" at bounding box center [173, 244] width 31 height 13
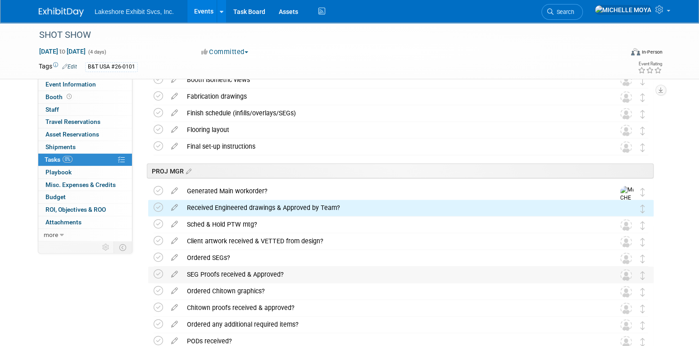
scroll to position [1216, 0]
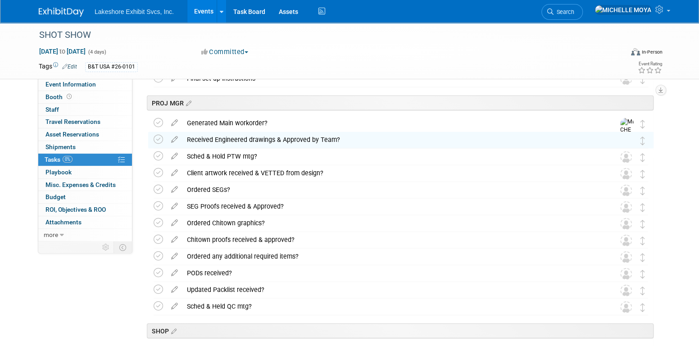
click at [176, 154] on icon at bounding box center [175, 154] width 16 height 11
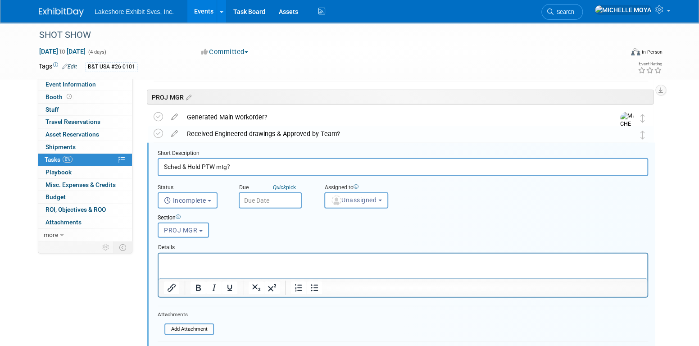
scroll to position [1232, 0]
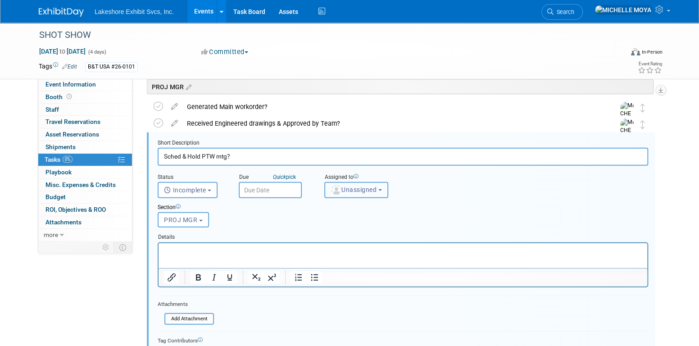
click at [347, 186] on span "Unassigned" at bounding box center [354, 189] width 46 height 7
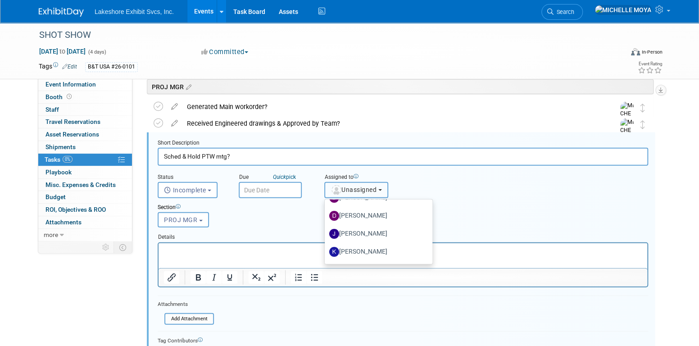
scroll to position [158, 0]
drag, startPoint x: 376, startPoint y: 214, endPoint x: 305, endPoint y: 227, distance: 72.4
click at [375, 214] on label "MICHELLE MOYA (me)" at bounding box center [376, 217] width 94 height 14
click at [326, 214] on input "MICHELLE MOYA (me)" at bounding box center [323, 216] width 6 height 6
select select "06370d63-ce01-410c-be22-fd43021185b5"
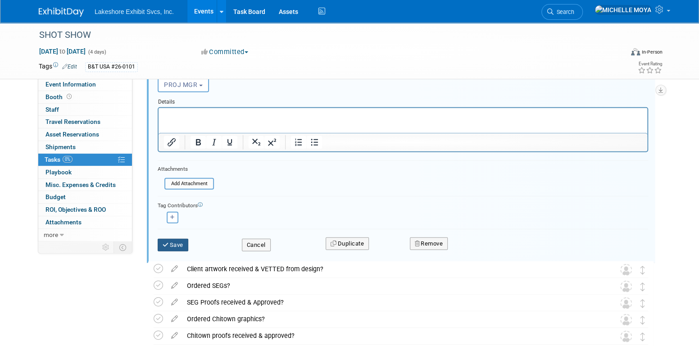
click at [184, 243] on button "Save" at bounding box center [173, 245] width 31 height 13
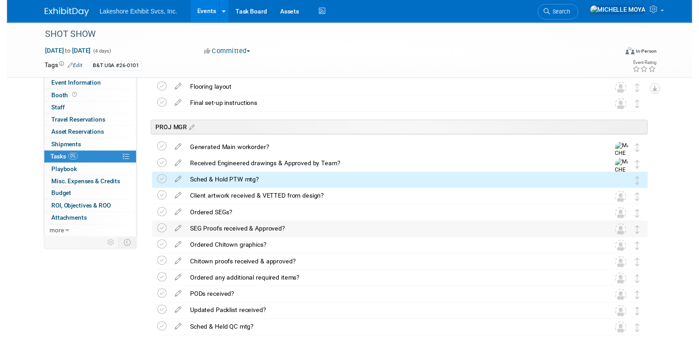
scroll to position [1187, 0]
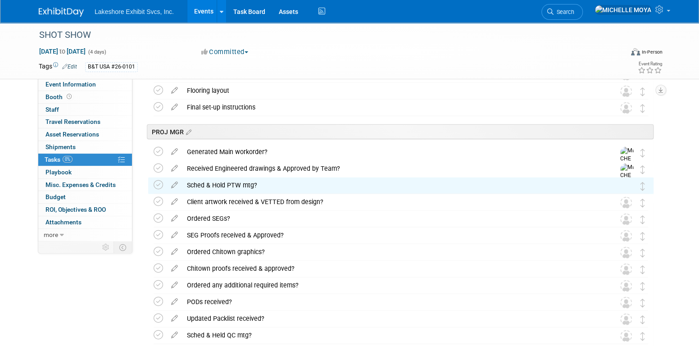
click at [177, 199] on icon at bounding box center [175, 199] width 16 height 11
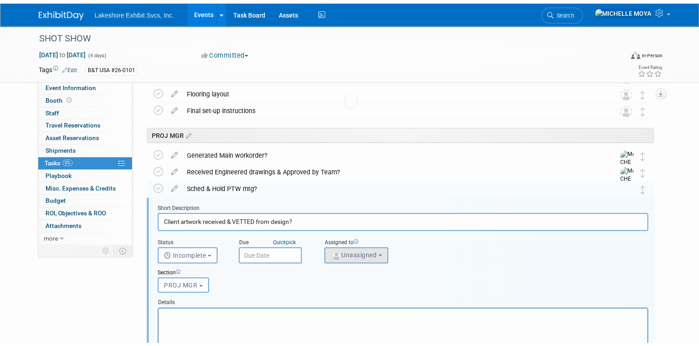
scroll to position [1231, 0]
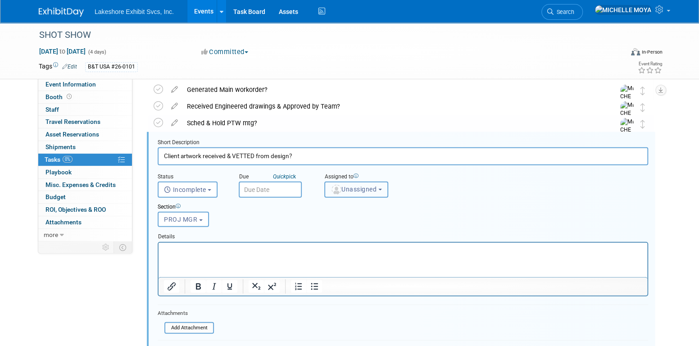
click at [360, 187] on span "Unassigned" at bounding box center [354, 189] width 46 height 7
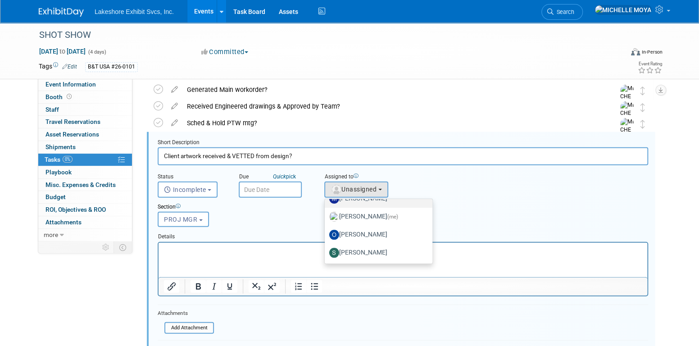
click at [368, 204] on link "[PERSON_NAME]" at bounding box center [379, 199] width 108 height 18
click at [372, 212] on label "MICHELLE MOYA (me)" at bounding box center [376, 216] width 94 height 14
click at [326, 213] on input "MICHELLE MOYA (me)" at bounding box center [323, 216] width 6 height 6
select select "06370d63-ce01-410c-be22-fd43021185b5"
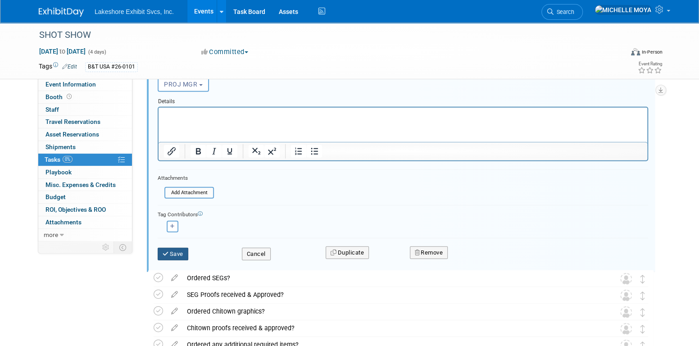
click at [184, 249] on button "Save" at bounding box center [173, 254] width 31 height 13
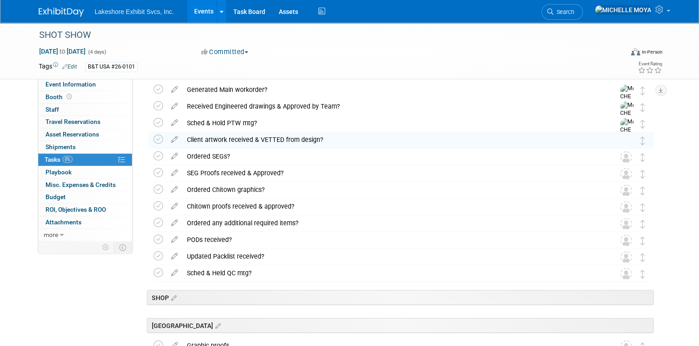
drag, startPoint x: 177, startPoint y: 154, endPoint x: 248, endPoint y: 164, distance: 71.5
click at [178, 154] on icon at bounding box center [175, 154] width 16 height 11
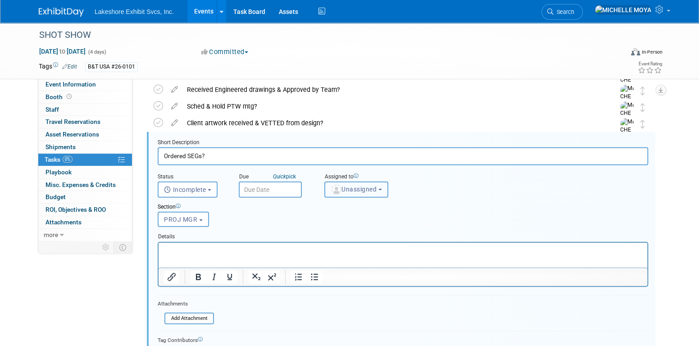
click at [360, 186] on span "Unassigned" at bounding box center [354, 189] width 46 height 7
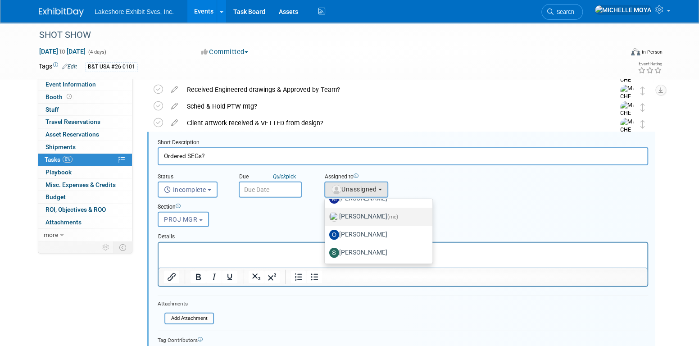
click at [372, 219] on label "MICHELLE MOYA (me)" at bounding box center [376, 216] width 94 height 14
click at [326, 218] on input "MICHELLE MOYA (me)" at bounding box center [323, 216] width 6 height 6
select select "06370d63-ce01-410c-be22-fd43021185b5"
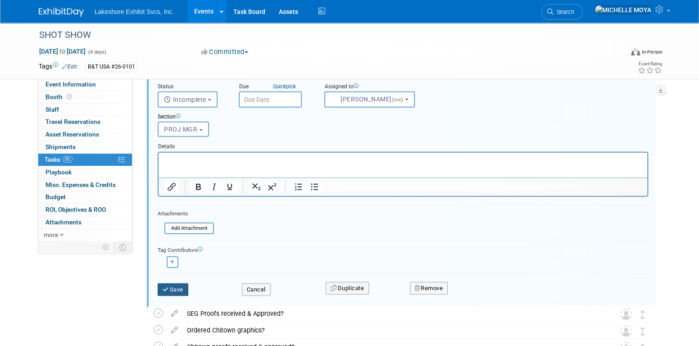
click at [182, 284] on button "Save" at bounding box center [173, 289] width 31 height 13
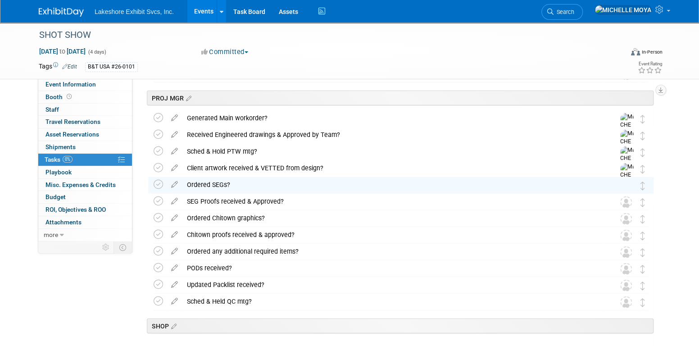
click at [177, 202] on icon at bounding box center [175, 199] width 16 height 11
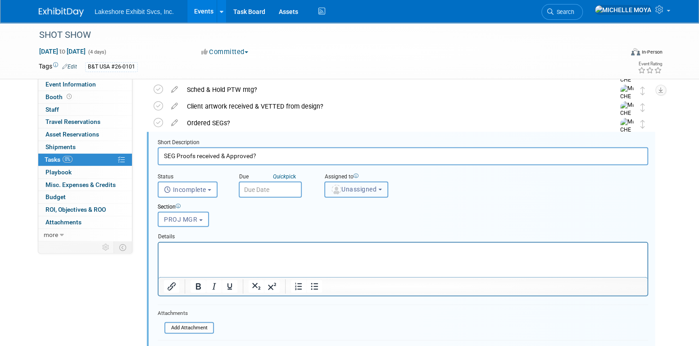
click at [368, 187] on span "Unassigned" at bounding box center [354, 189] width 46 height 7
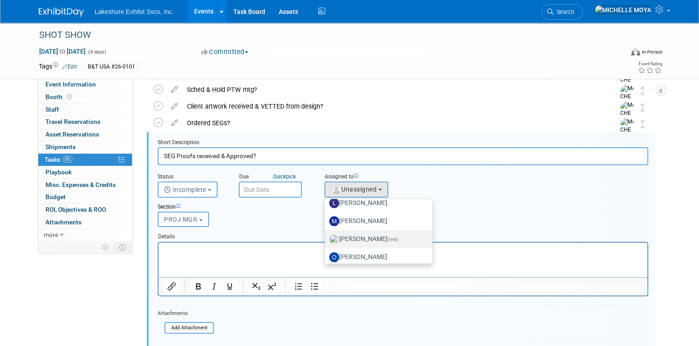
click at [385, 237] on label "MICHELLE MOYA (me)" at bounding box center [376, 239] width 94 height 14
click at [326, 237] on input "MICHELLE MOYA (me)" at bounding box center [323, 238] width 6 height 6
select select "06370d63-ce01-410c-be22-fd43021185b5"
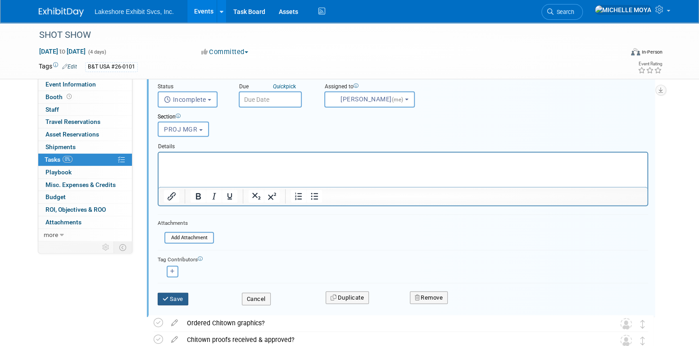
click at [186, 295] on button "Save" at bounding box center [173, 299] width 31 height 13
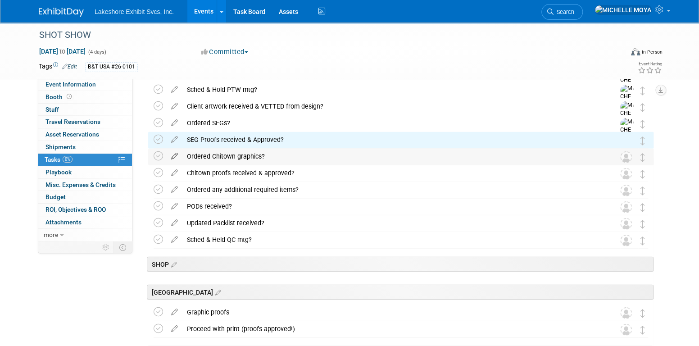
click at [176, 158] on icon at bounding box center [175, 154] width 16 height 11
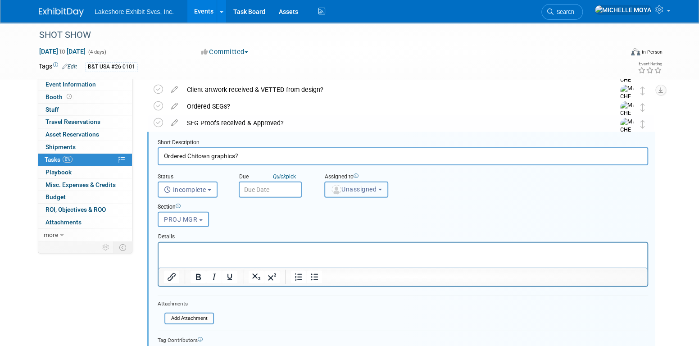
click at [367, 187] on span "Unassigned" at bounding box center [354, 189] width 46 height 7
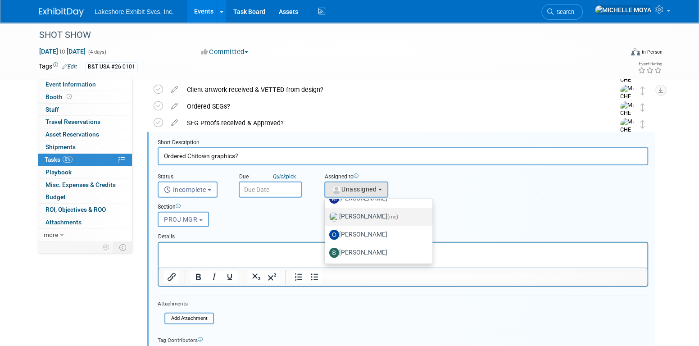
click at [372, 216] on label "MICHELLE MOYA (me)" at bounding box center [376, 216] width 94 height 14
click at [326, 216] on input "MICHELLE MOYA (me)" at bounding box center [323, 216] width 6 height 6
select select "06370d63-ce01-410c-be22-fd43021185b5"
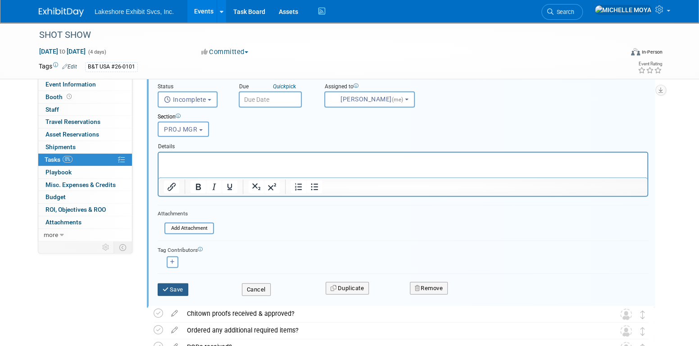
click at [182, 286] on button "Save" at bounding box center [173, 289] width 31 height 13
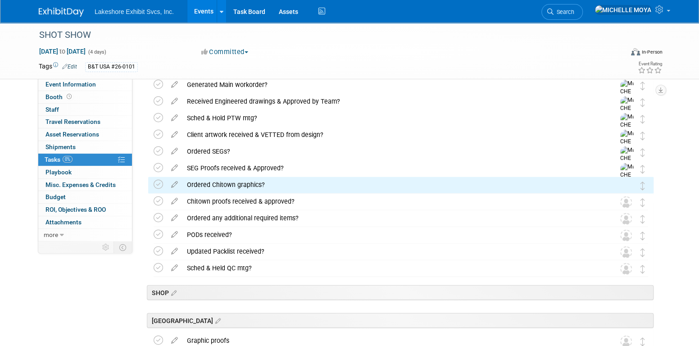
click at [176, 198] on icon at bounding box center [175, 199] width 16 height 11
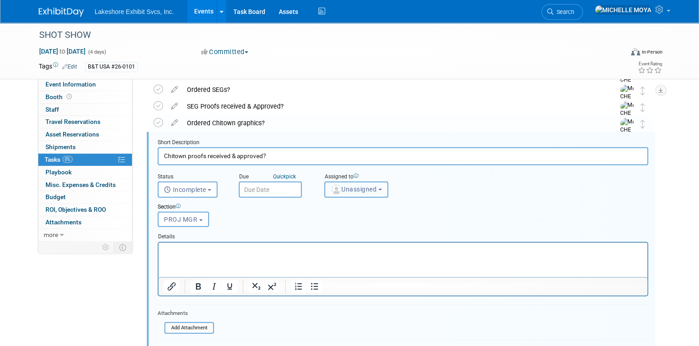
click at [360, 190] on button "Unassigned" at bounding box center [356, 190] width 64 height 16
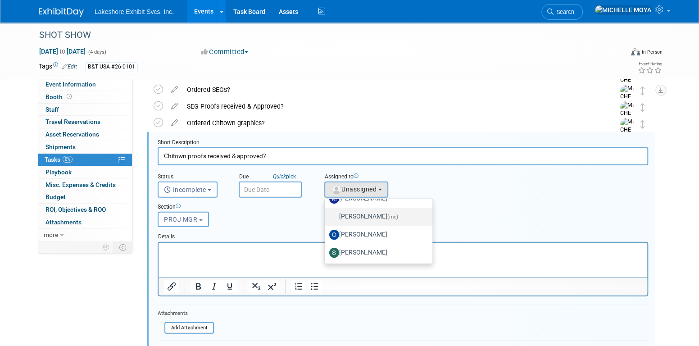
click at [368, 220] on label "MICHELLE MOYA (me)" at bounding box center [376, 216] width 94 height 14
click at [326, 218] on input "MICHELLE MOYA (me)" at bounding box center [323, 216] width 6 height 6
select select "06370d63-ce01-410c-be22-fd43021185b5"
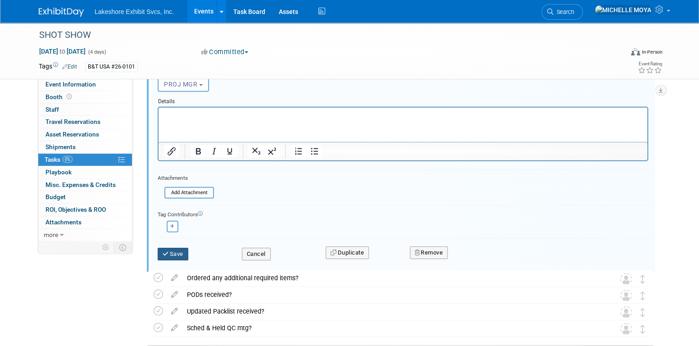
click at [180, 252] on button "Save" at bounding box center [173, 254] width 31 height 13
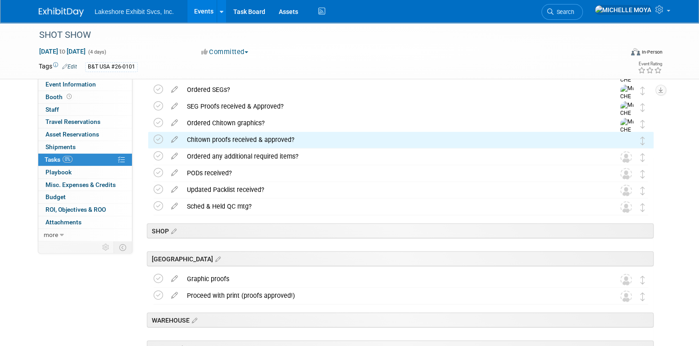
click at [177, 155] on icon at bounding box center [175, 154] width 16 height 11
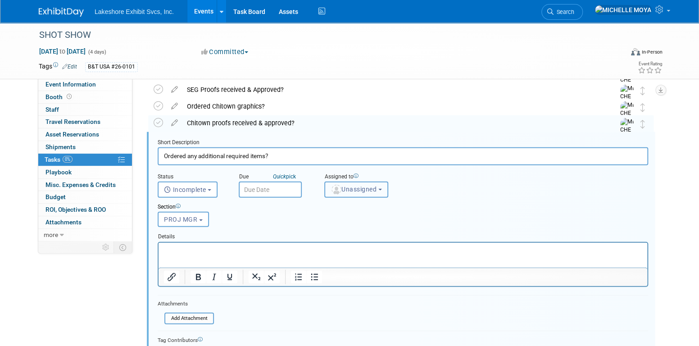
click at [341, 190] on span "Unassigned" at bounding box center [354, 189] width 46 height 7
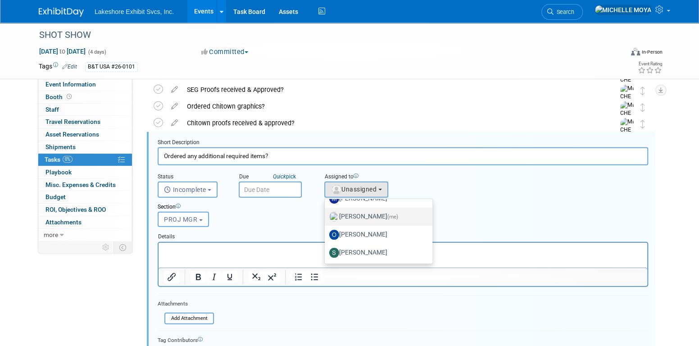
click at [363, 215] on label "MICHELLE MOYA (me)" at bounding box center [376, 216] width 94 height 14
click at [326, 215] on input "MICHELLE MOYA (me)" at bounding box center [323, 216] width 6 height 6
select select "06370d63-ce01-410c-be22-fd43021185b5"
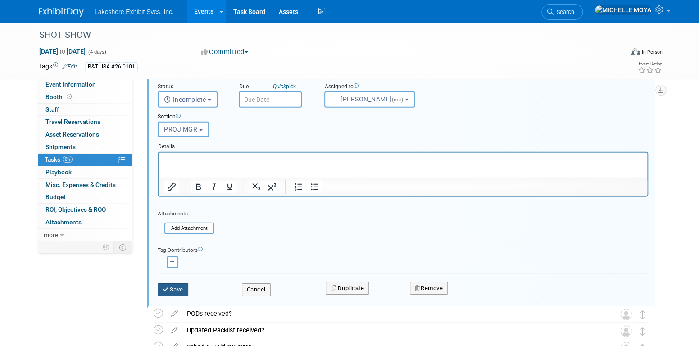
click at [170, 283] on button "Save" at bounding box center [173, 289] width 31 height 13
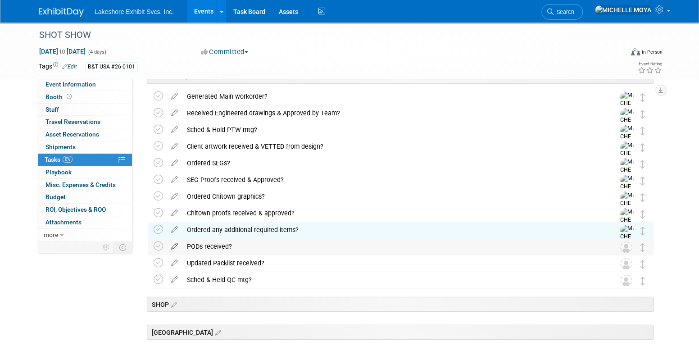
click at [181, 246] on icon at bounding box center [175, 244] width 16 height 11
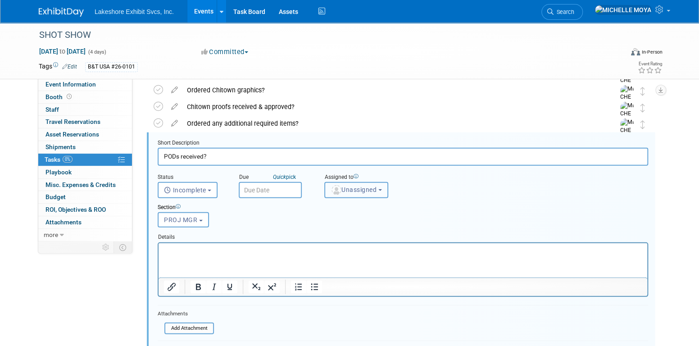
click at [362, 191] on button "Unassigned" at bounding box center [356, 190] width 64 height 16
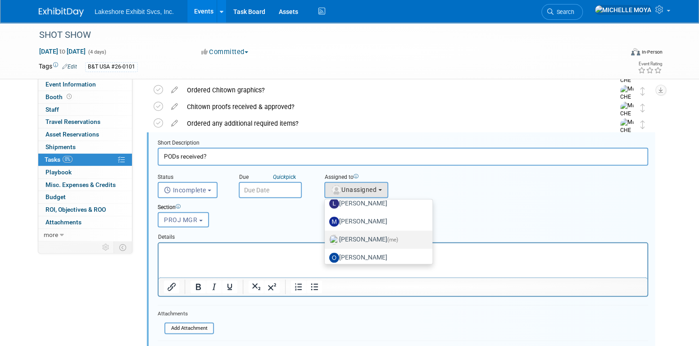
drag, startPoint x: 373, startPoint y: 231, endPoint x: 368, endPoint y: 232, distance: 5.1
click at [374, 232] on label "MICHELLE MOYA (me)" at bounding box center [376, 239] width 94 height 14
click at [326, 236] on input "MICHELLE MOYA (me)" at bounding box center [323, 239] width 6 height 6
select select "06370d63-ce01-410c-be22-fd43021185b5"
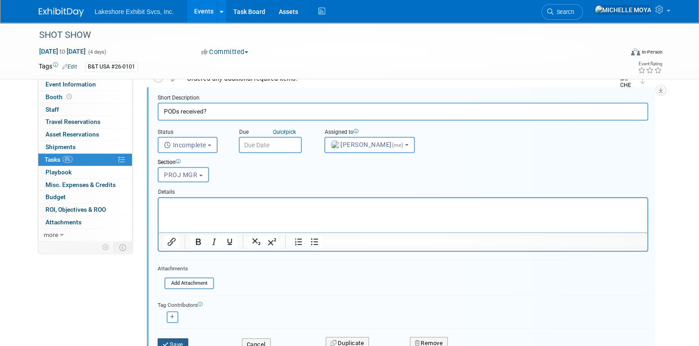
click at [181, 339] on button "Save" at bounding box center [173, 344] width 31 height 13
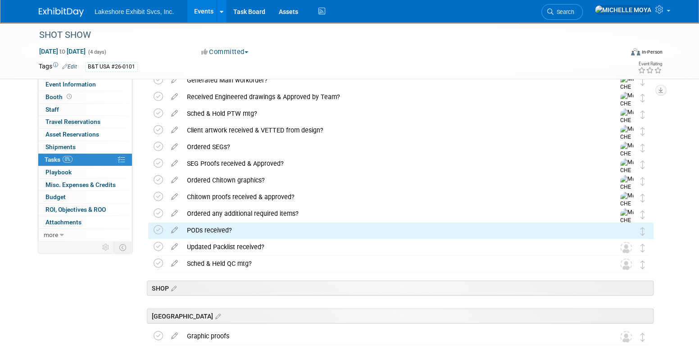
drag, startPoint x: 175, startPoint y: 246, endPoint x: 188, endPoint y: 247, distance: 13.1
click at [176, 246] on icon at bounding box center [175, 244] width 16 height 11
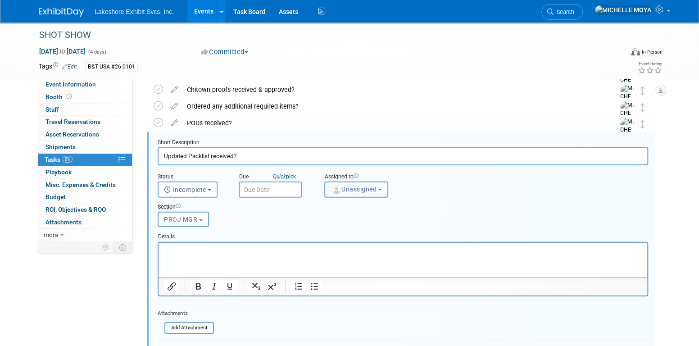
click at [367, 194] on button "Unassigned" at bounding box center [356, 190] width 64 height 16
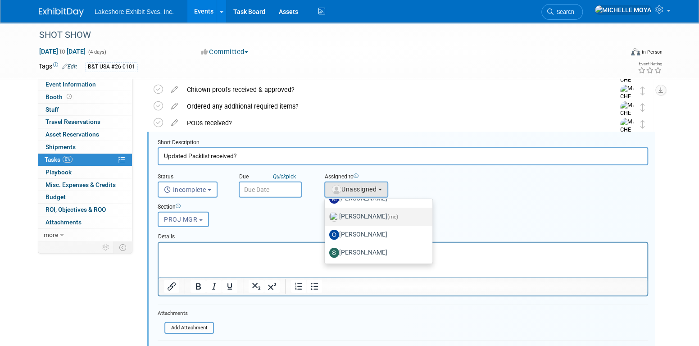
click at [371, 218] on label "MICHELLE MOYA (me)" at bounding box center [376, 216] width 94 height 14
click at [326, 218] on input "MICHELLE MOYA (me)" at bounding box center [323, 216] width 6 height 6
select select "06370d63-ce01-410c-be22-fd43021185b5"
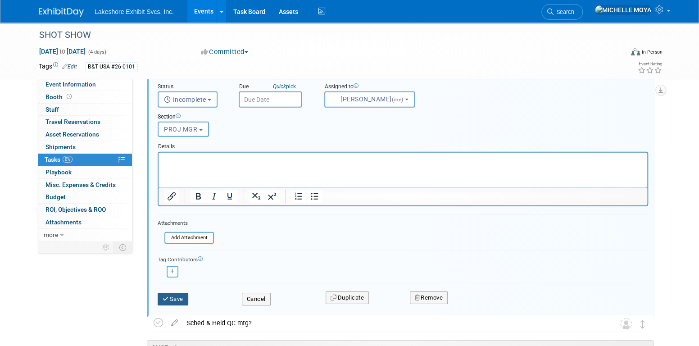
click at [173, 293] on button "Save" at bounding box center [173, 299] width 31 height 13
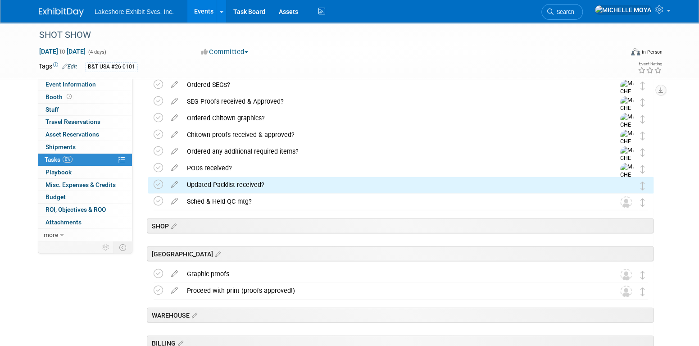
drag, startPoint x: 173, startPoint y: 200, endPoint x: 185, endPoint y: 202, distance: 12.2
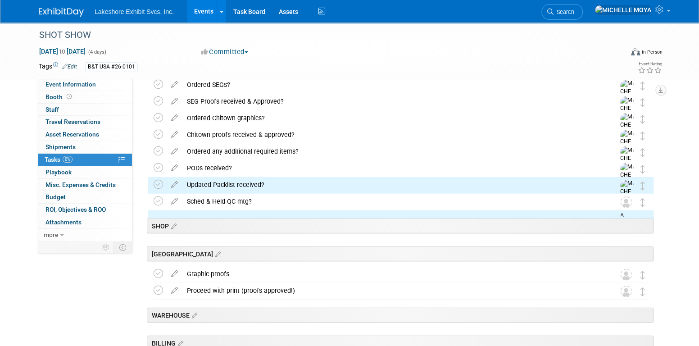
click at [173, 200] on icon at bounding box center [175, 199] width 16 height 11
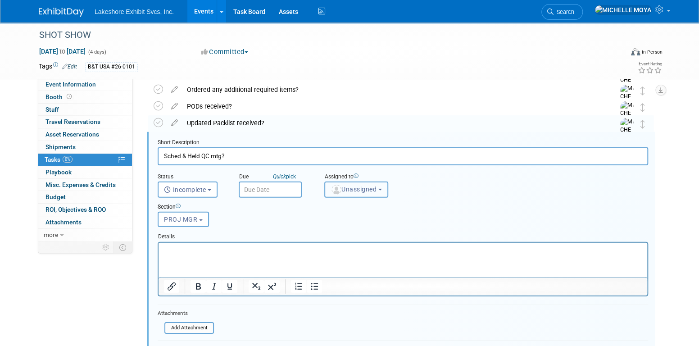
click at [363, 187] on span "Unassigned" at bounding box center [354, 189] width 46 height 7
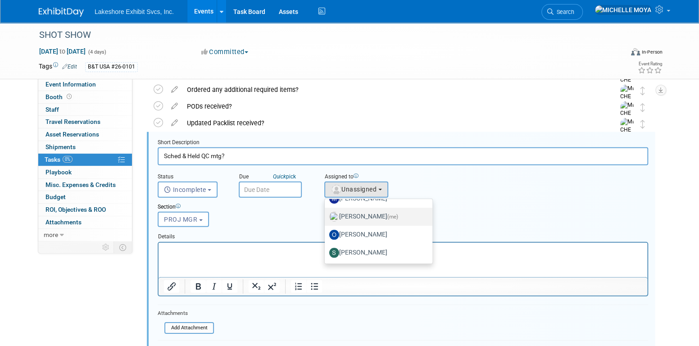
click at [373, 214] on label "MICHELLE MOYA (me)" at bounding box center [376, 216] width 94 height 14
click at [326, 214] on input "MICHELLE MOYA (me)" at bounding box center [323, 216] width 6 height 6
select select "06370d63-ce01-410c-be22-fd43021185b5"
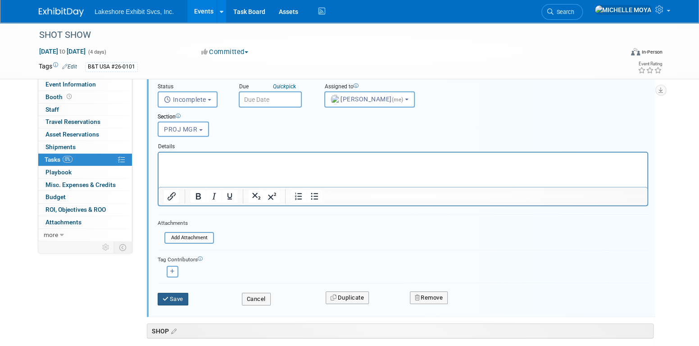
drag, startPoint x: 179, startPoint y: 290, endPoint x: 179, endPoint y: 297, distance: 7.2
click at [180, 291] on div "Save" at bounding box center [193, 296] width 84 height 18
click at [180, 296] on div "Save Cancel Duplicate Remove" at bounding box center [403, 299] width 490 height 32
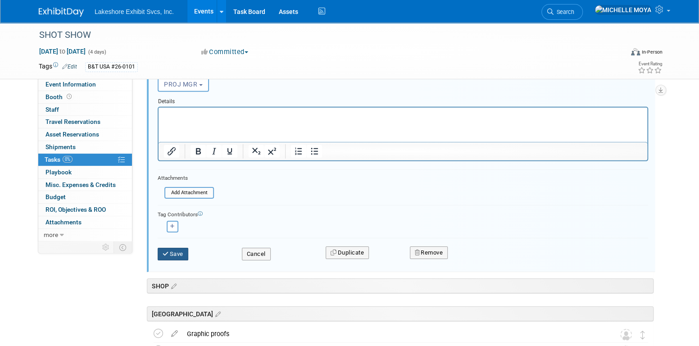
click at [174, 250] on button "Save" at bounding box center [173, 254] width 31 height 13
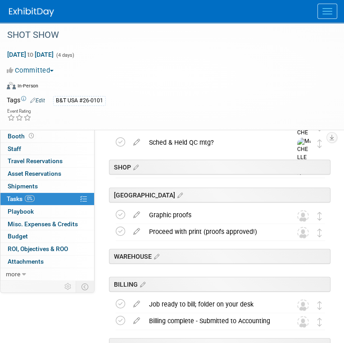
click at [26, 8] on img at bounding box center [31, 12] width 45 height 9
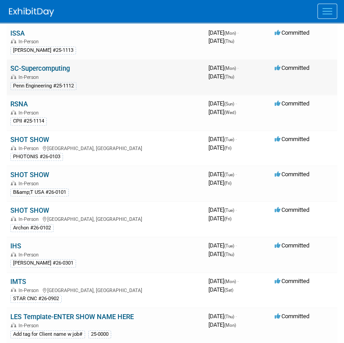
scroll to position [676, 0]
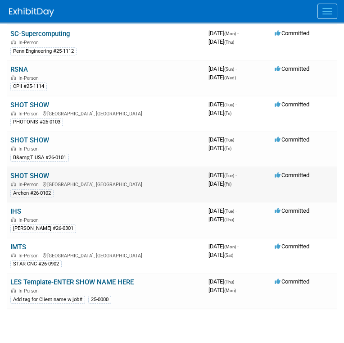
click at [41, 172] on link "SHOT SHOW" at bounding box center [29, 176] width 39 height 8
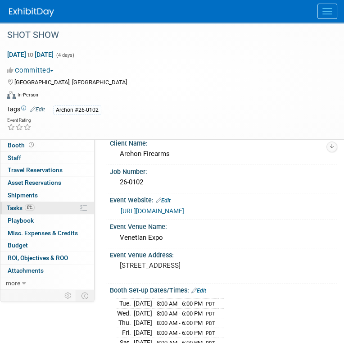
click at [57, 204] on link "0% Tasks 0%" at bounding box center [47, 208] width 94 height 12
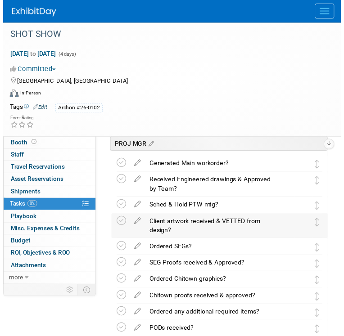
scroll to position [1171, 0]
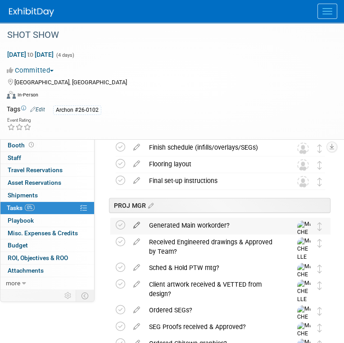
click at [138, 225] on icon at bounding box center [137, 223] width 16 height 11
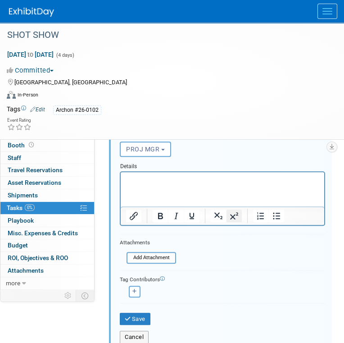
scroll to position [1389, 0]
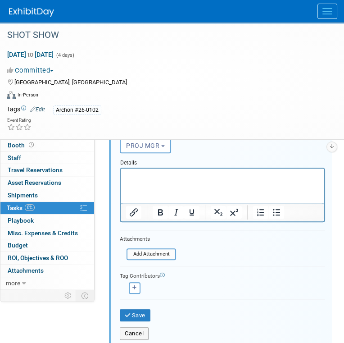
drag, startPoint x: 167, startPoint y: 179, endPoint x: 169, endPoint y: 175, distance: 4.6
click at [168, 177] on p "Rich Text Area. Press ALT-0 for help." at bounding box center [222, 176] width 193 height 9
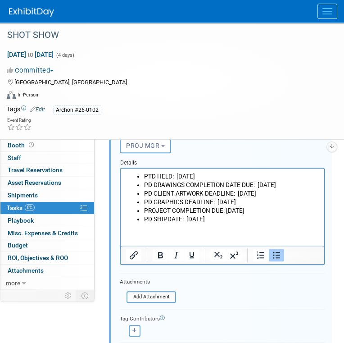
drag, startPoint x: 223, startPoint y: 175, endPoint x: 177, endPoint y: 175, distance: 45.9
click at [177, 175] on li "PTD HELD: [DATE]" at bounding box center [231, 176] width 175 height 9
drag, startPoint x: 295, startPoint y: 183, endPoint x: 259, endPoint y: 186, distance: 36.6
click at [259, 186] on li "PD DRAWINGS COMPLETION DATE DUE: [DATE]" at bounding box center [231, 185] width 175 height 9
drag, startPoint x: 285, startPoint y: 192, endPoint x: 265, endPoint y: 194, distance: 19.9
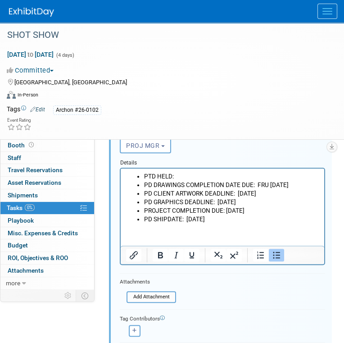
click at [265, 194] on li "PD CLIENT ARTWORK DEADLINE: [DATE]" at bounding box center [231, 193] width 175 height 9
click at [253, 223] on html "PTD HELD: PD DRAWINGS COMPLETION DATE DUE: FRU [DATE] PD CLIENT ARTWORK DEADLIN…" at bounding box center [223, 195] width 204 height 55
click at [272, 210] on li "PROJECT COMPLETION DUE: [DATE]" at bounding box center [231, 210] width 175 height 9
click at [257, 210] on li "PROJECT COMPLETION DUE: [DATE]" at bounding box center [231, 210] width 175 height 9
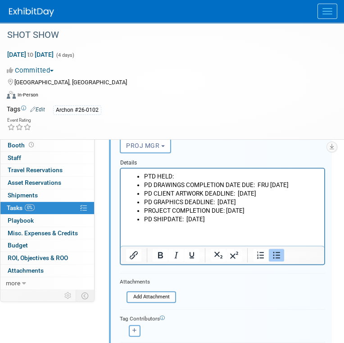
click at [259, 211] on li "PROJECT COMPLETION DUE: [DATE]" at bounding box center [231, 210] width 175 height 9
click at [259, 212] on li "PROJECT COMPLETION DUE: [DATE]" at bounding box center [231, 210] width 175 height 9
click at [263, 210] on li "PROJECT COMPLETION DUE: [DATE]" at bounding box center [231, 210] width 175 height 9
click at [259, 210] on li "PROJECT COMPLETION DUE: [DATE]" at bounding box center [231, 210] width 175 height 9
click at [250, 201] on li "PD GRAPHICS DEADLINE: [DATE]" at bounding box center [231, 202] width 175 height 9
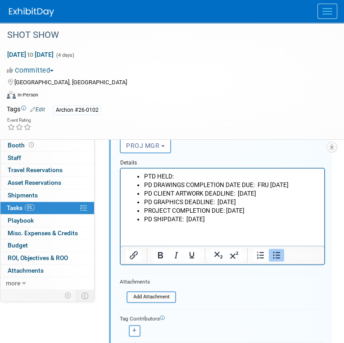
click at [232, 202] on li "PD GRAPHICS DEADLINE: [DATE]" at bounding box center [231, 202] width 175 height 9
click at [269, 105] on div "Archon #26-0102" at bounding box center [189, 110] width 273 height 10
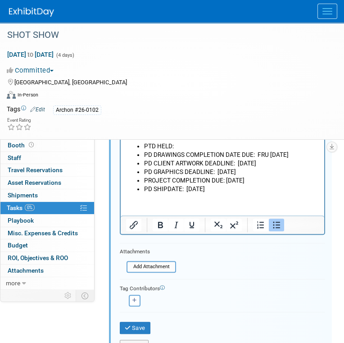
scroll to position [1434, 0]
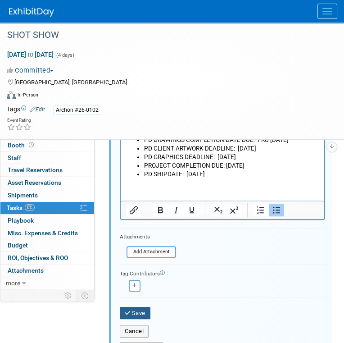
click at [146, 309] on button "Save" at bounding box center [135, 313] width 31 height 13
